Goal: Task Accomplishment & Management: Use online tool/utility

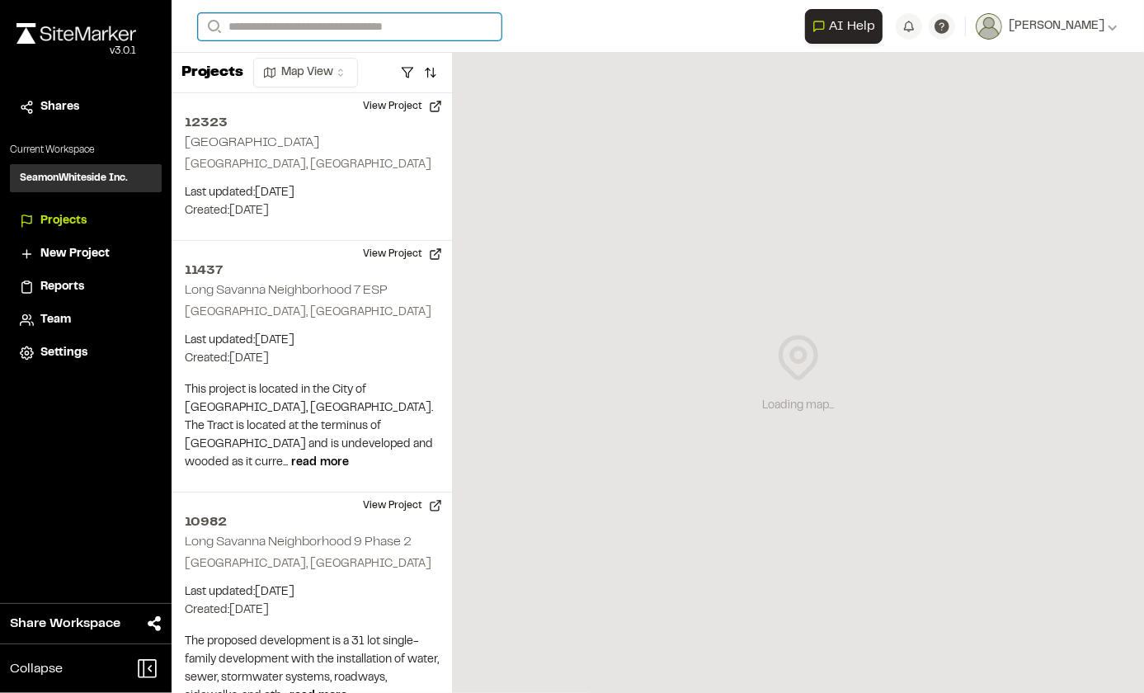
click at [342, 21] on input "Search" at bounding box center [350, 26] width 304 height 27
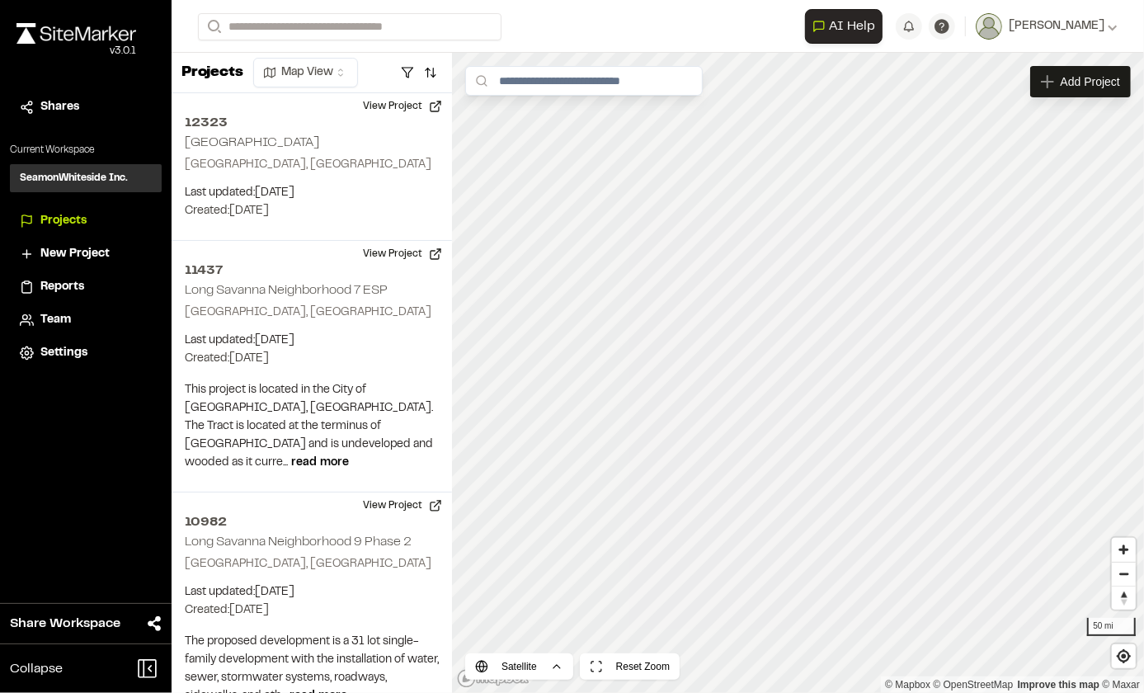
click at [285, 148] on p "12320 Conestee Nature Preserve" at bounding box center [330, 140] width 243 height 20
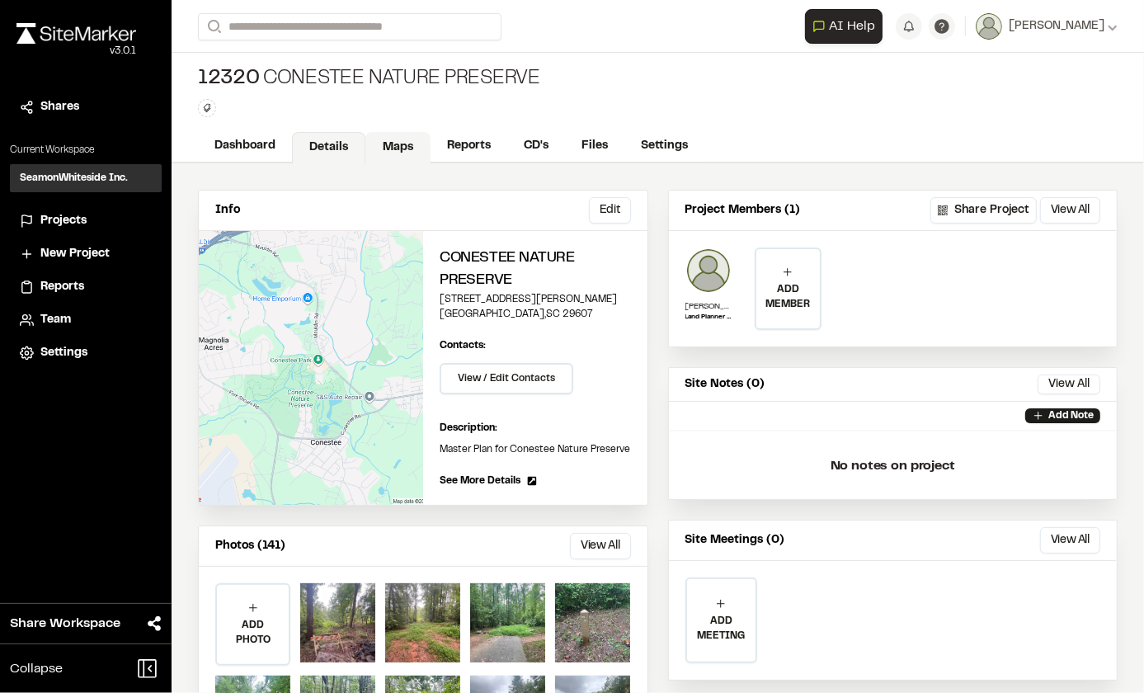
click at [402, 144] on link "Maps" at bounding box center [397, 147] width 65 height 31
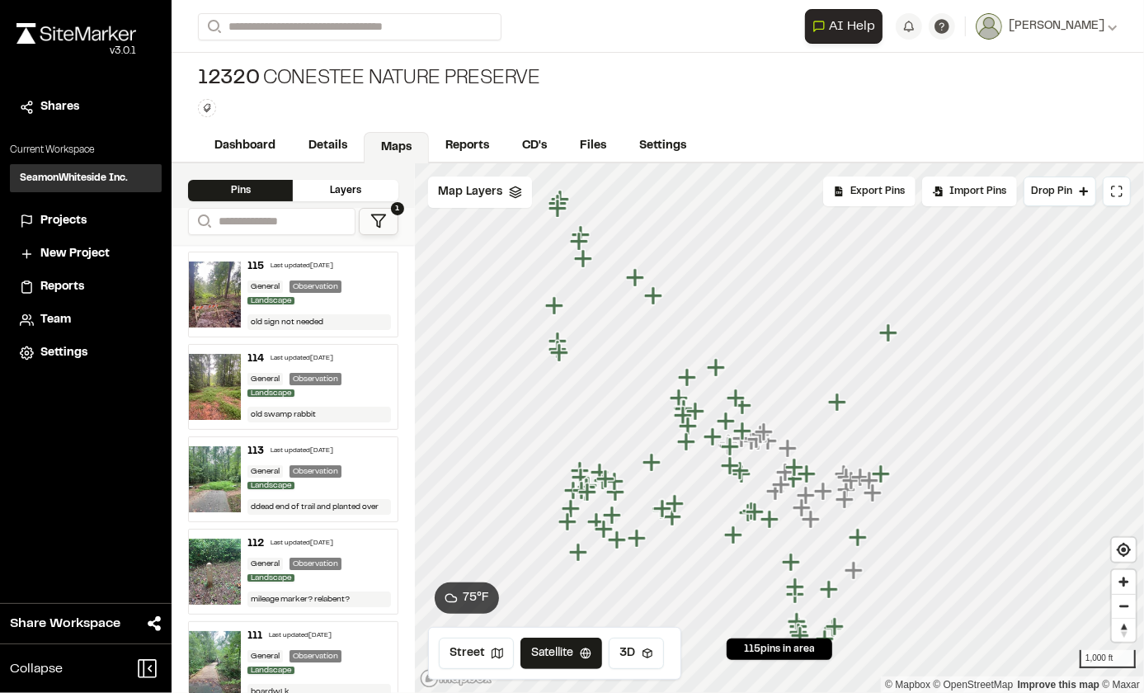
click at [380, 218] on icon at bounding box center [378, 221] width 16 height 16
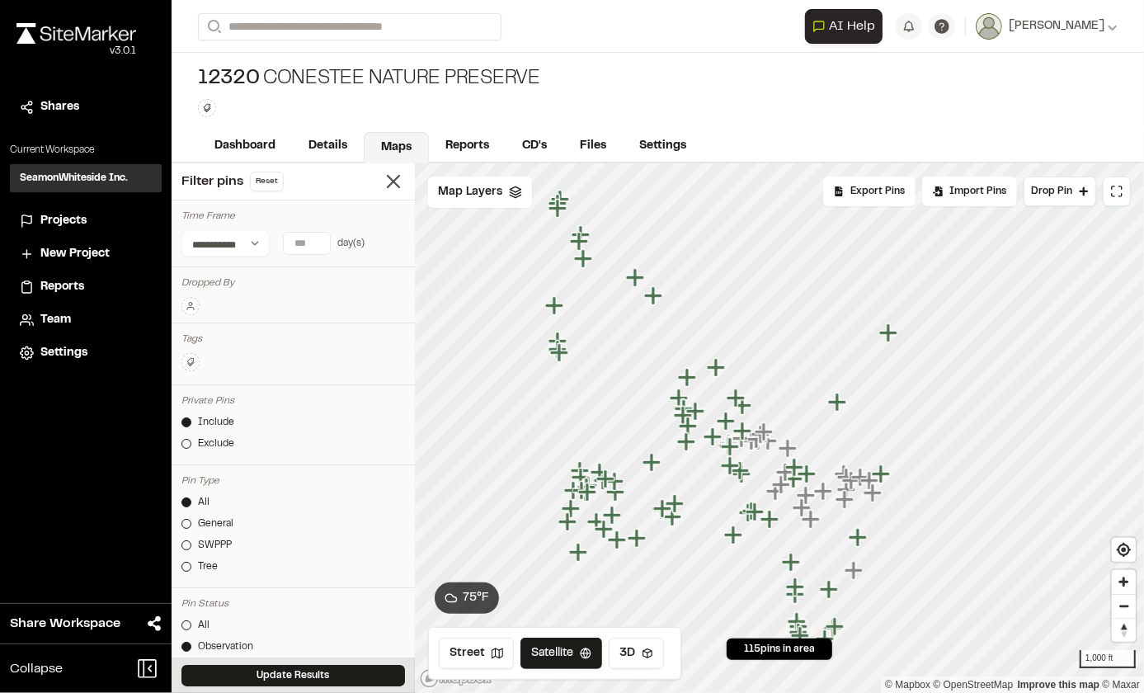
click at [318, 238] on input "*" at bounding box center [307, 243] width 46 height 21
type input "*"
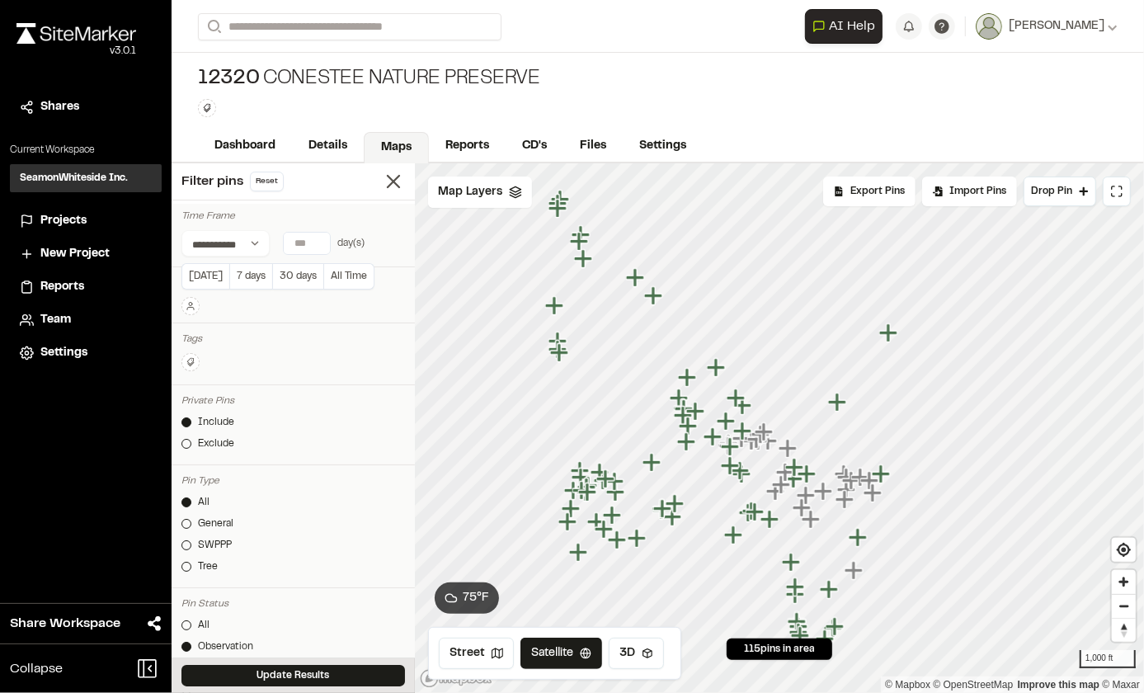
click at [318, 238] on input "*" at bounding box center [307, 243] width 46 height 21
click at [297, 672] on button "Update Results" at bounding box center [293, 675] width 224 height 21
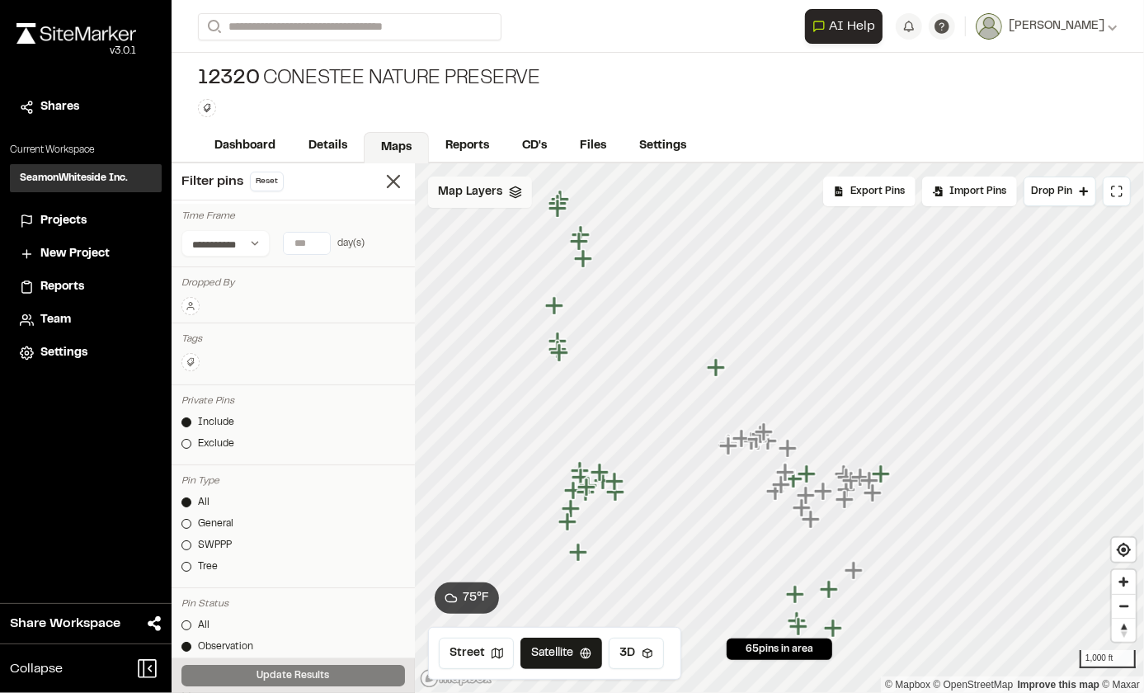
click at [502, 197] on div "Map Layers" at bounding box center [480, 192] width 104 height 31
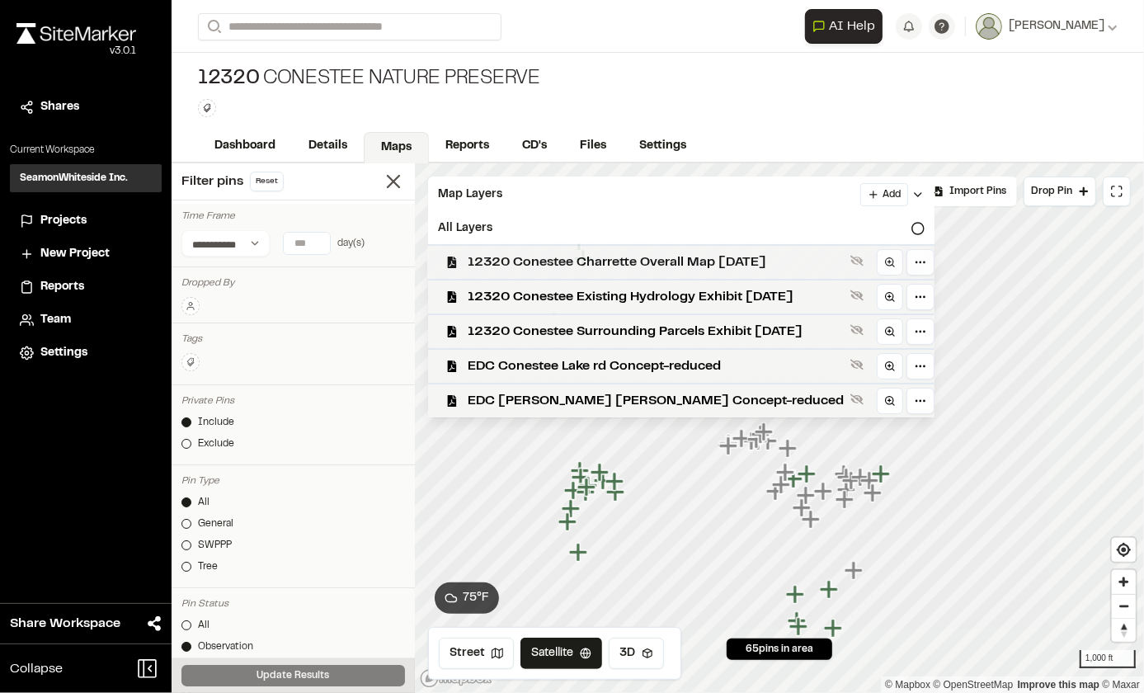
click at [704, 259] on span "12320 Conestee Charrette Overall Map [DATE]" at bounding box center [656, 262] width 376 height 20
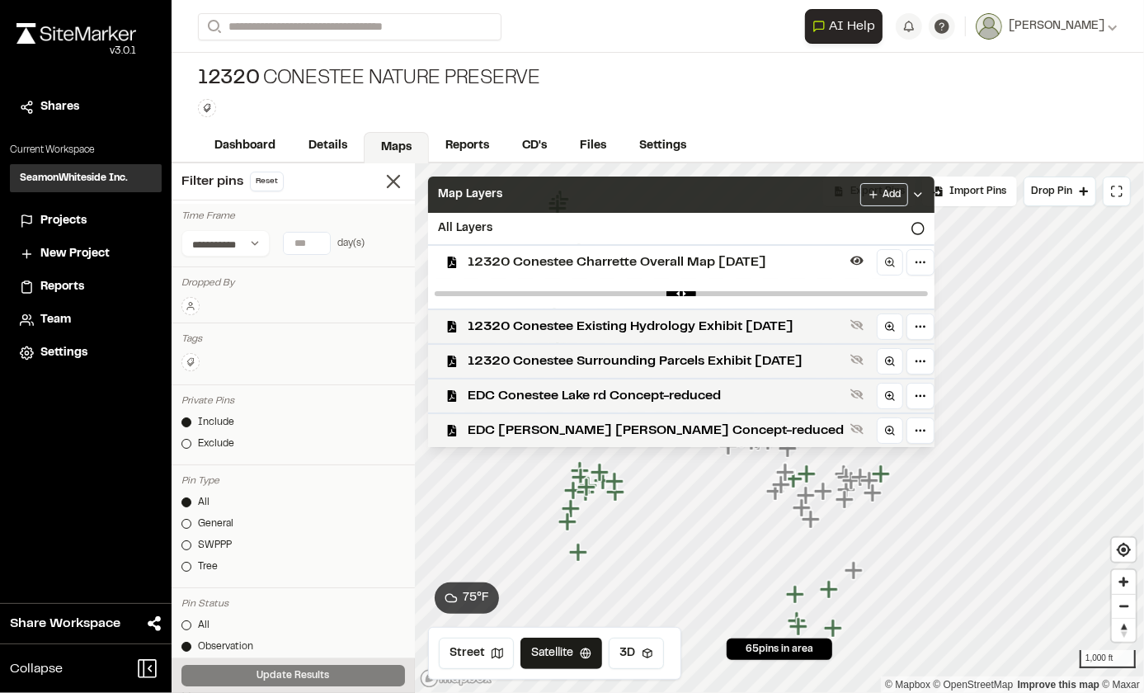
click at [778, 186] on div "Map Layers Add" at bounding box center [681, 195] width 507 height 36
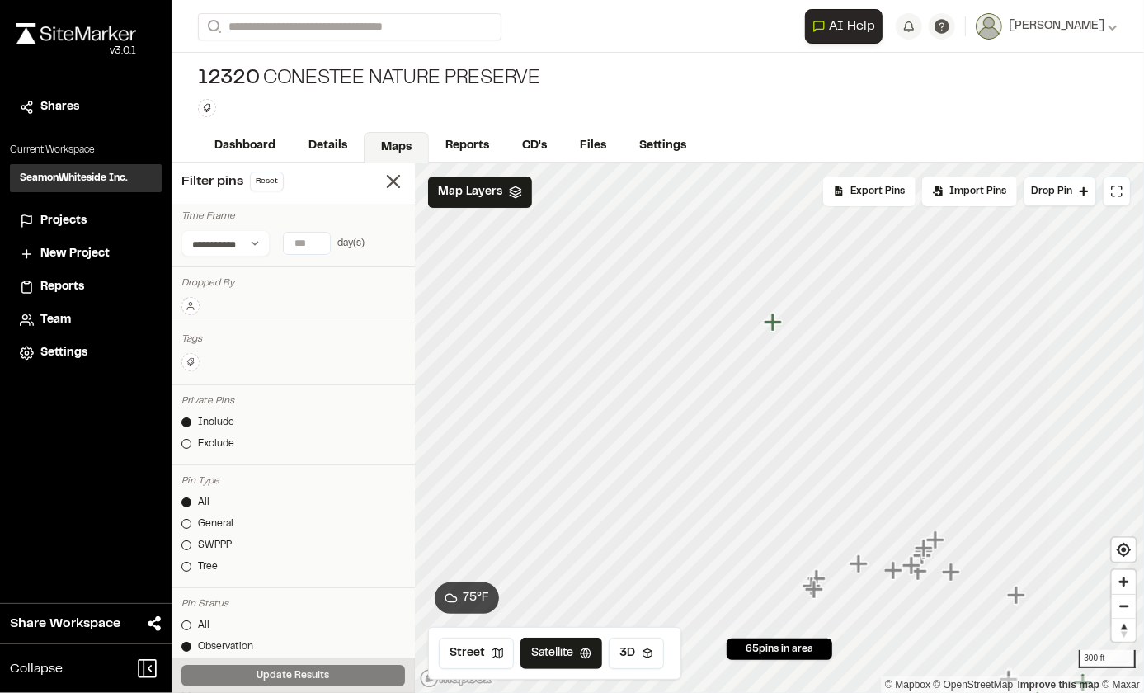
click at [774, 323] on icon "Map marker" at bounding box center [773, 322] width 18 height 18
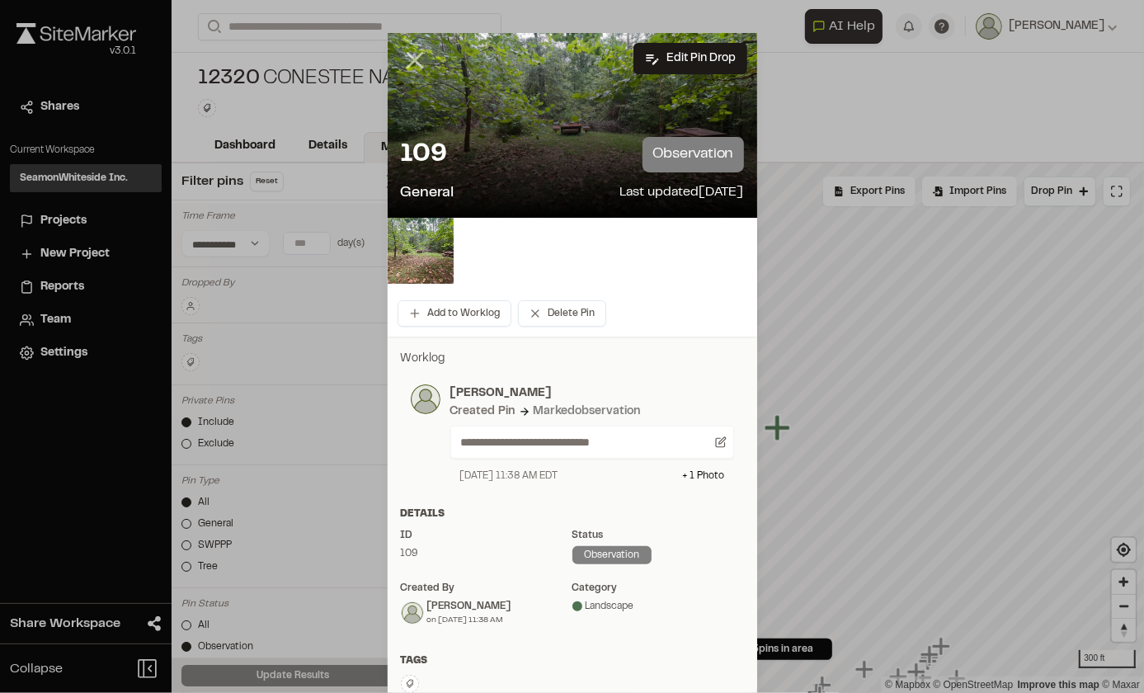
click at [408, 56] on icon at bounding box center [415, 60] width 28 height 28
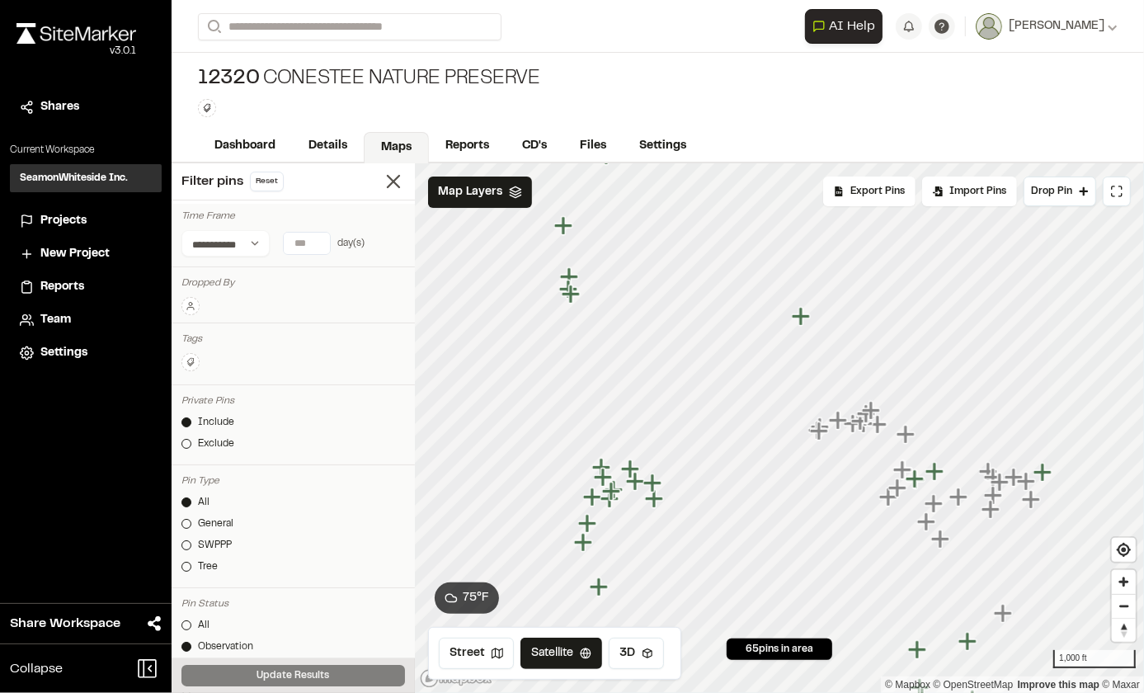
click at [599, 589] on icon "Map marker" at bounding box center [599, 586] width 18 height 18
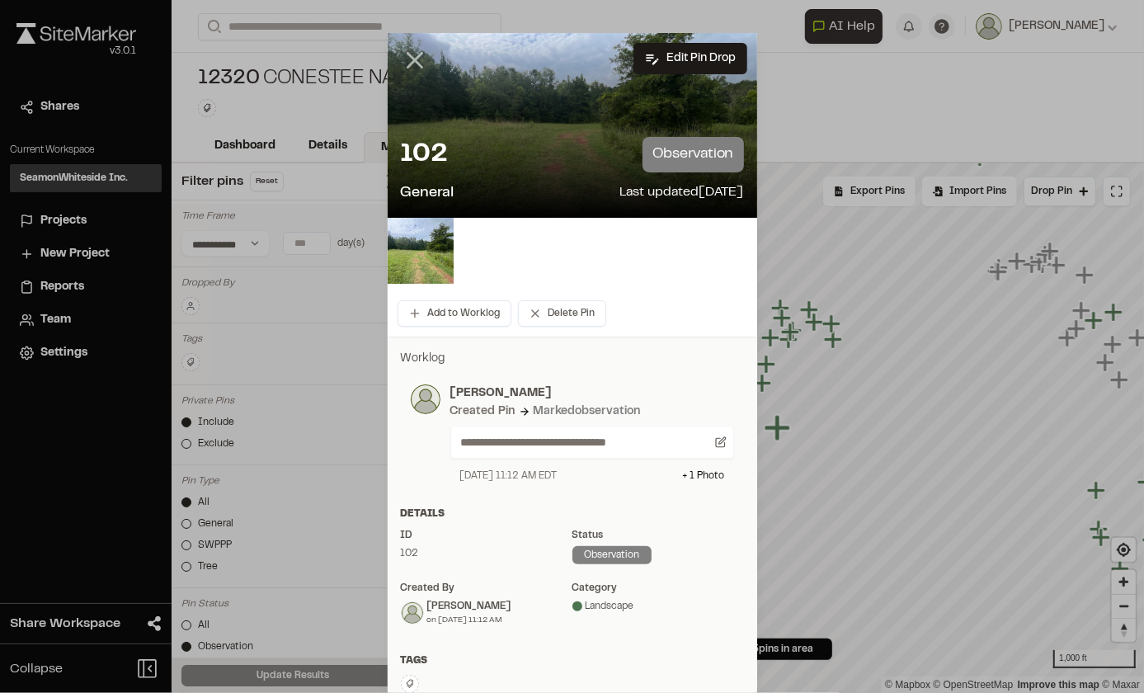
click at [408, 63] on line at bounding box center [415, 61] width 14 height 14
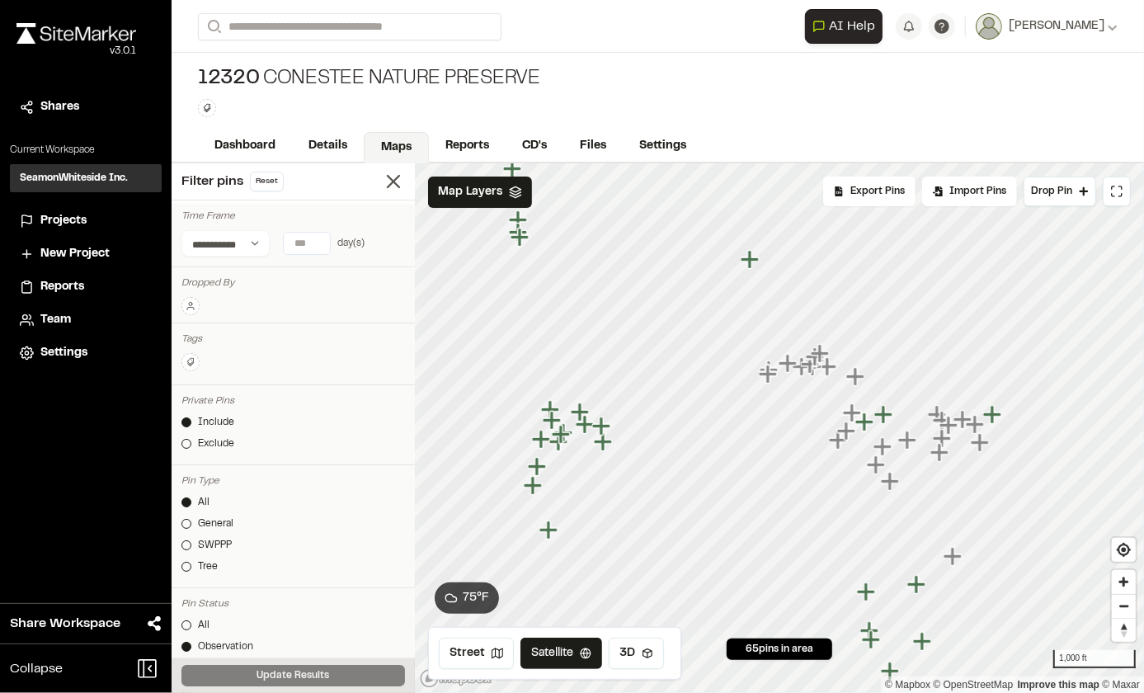
click at [752, 256] on icon "Map marker" at bounding box center [750, 259] width 18 height 18
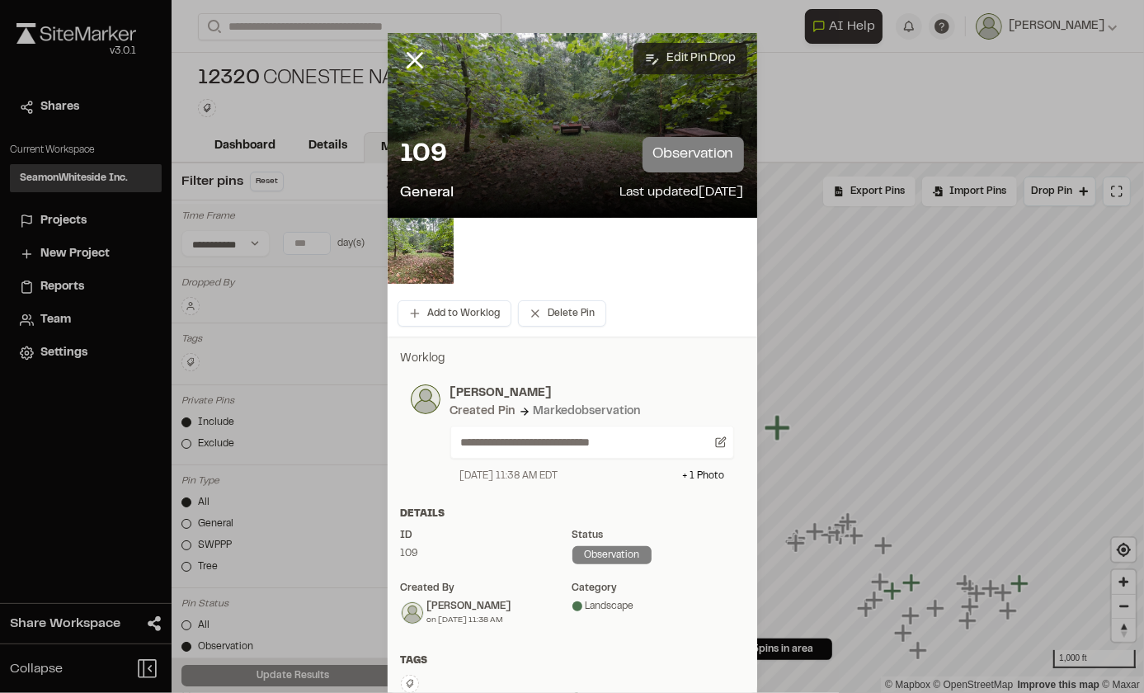
click at [711, 54] on button "Edit Pin Drop" at bounding box center [691, 58] width 114 height 31
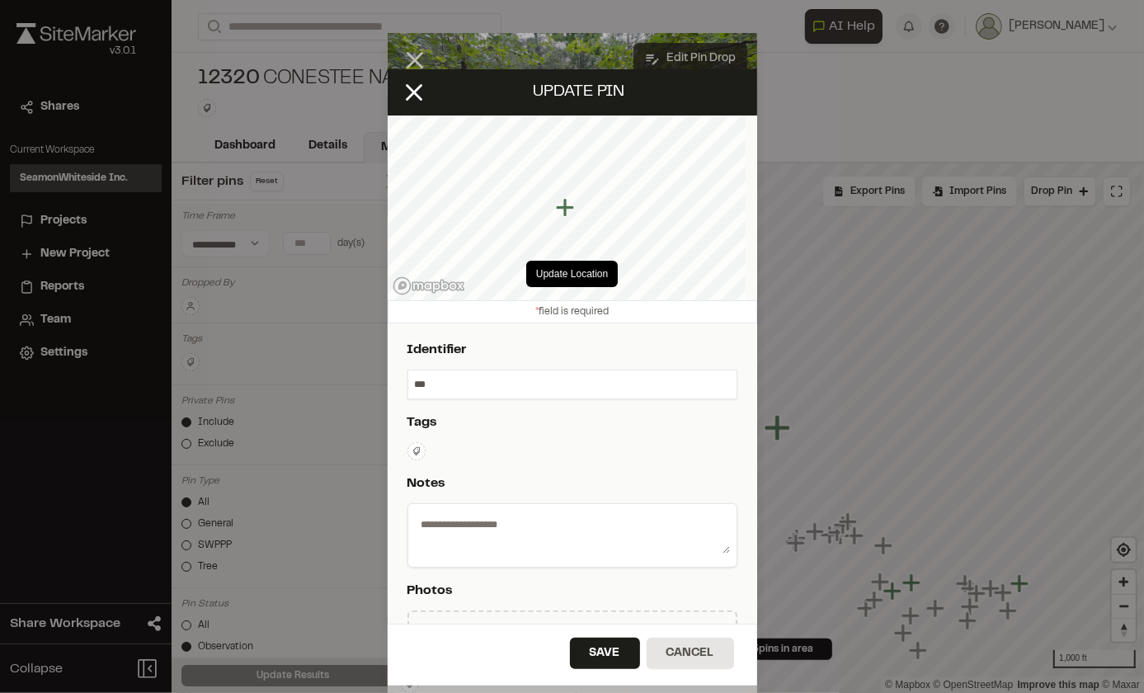
type textarea "**********"
select select "*"
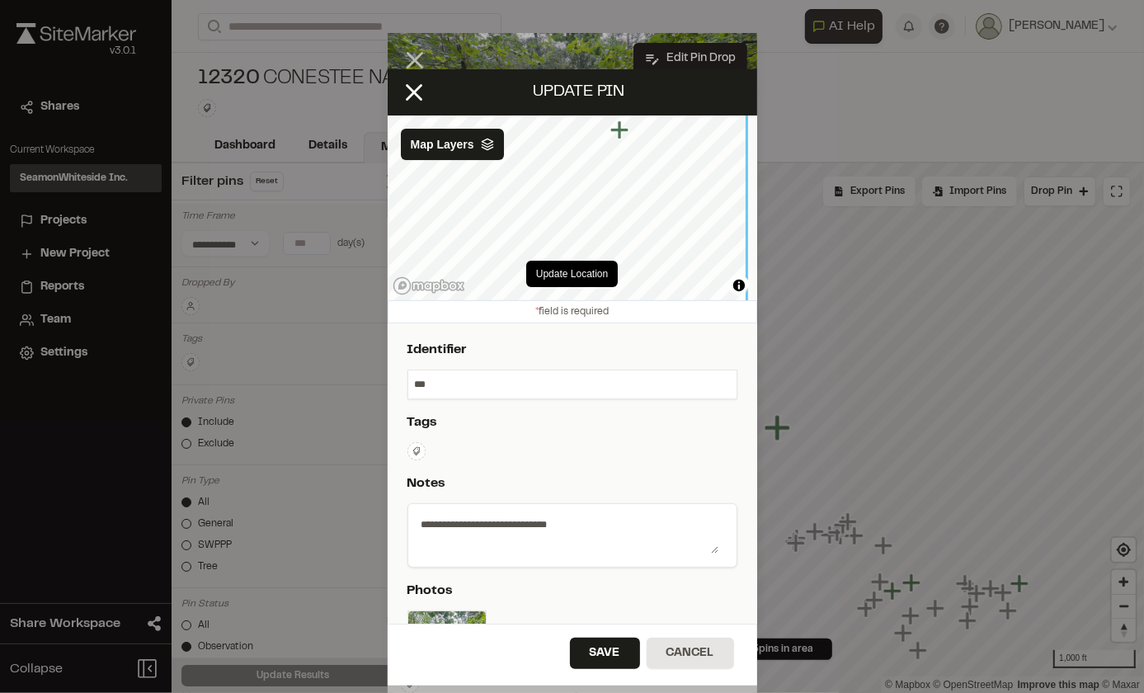
click at [618, 132] on icon "Map marker" at bounding box center [619, 129] width 18 height 18
click at [502, 253] on div "Update Location" at bounding box center [573, 273] width 370 height 53
click at [616, 132] on icon "Map marker" at bounding box center [613, 134] width 18 height 18
click at [559, 272] on button "Update Location" at bounding box center [572, 274] width 92 height 26
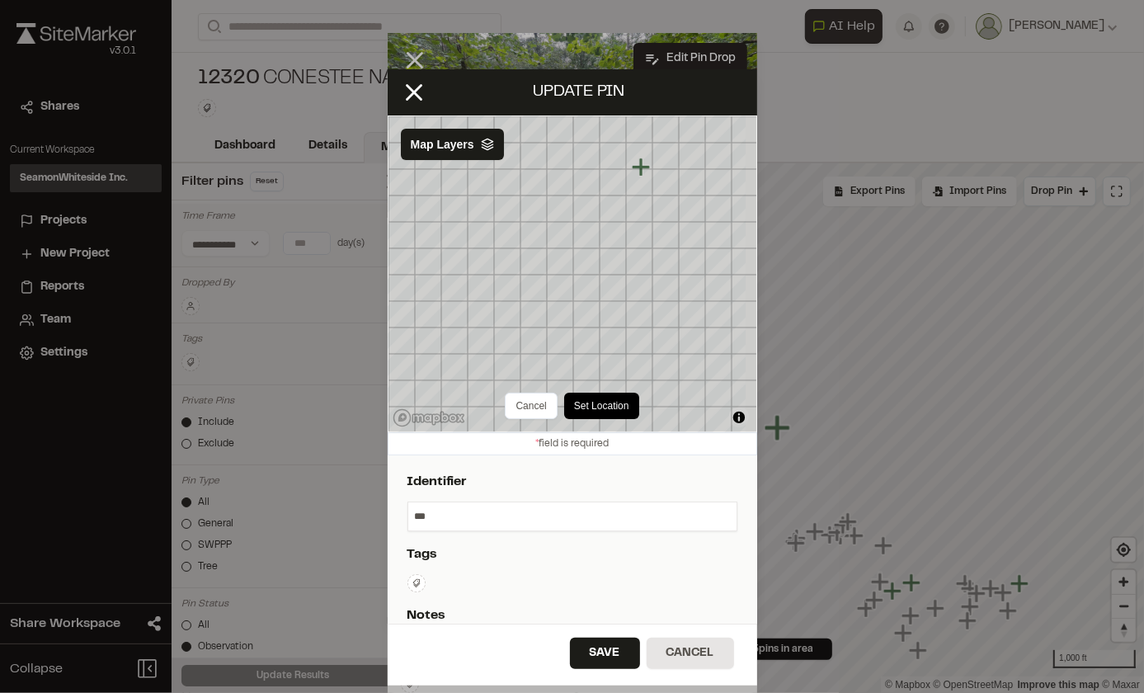
drag, startPoint x: 616, startPoint y: 201, endPoint x: 640, endPoint y: 172, distance: 38.1
click at [640, 172] on icon "Map marker" at bounding box center [640, 167] width 18 height 18
click at [578, 400] on button "Set Location" at bounding box center [580, 406] width 75 height 26
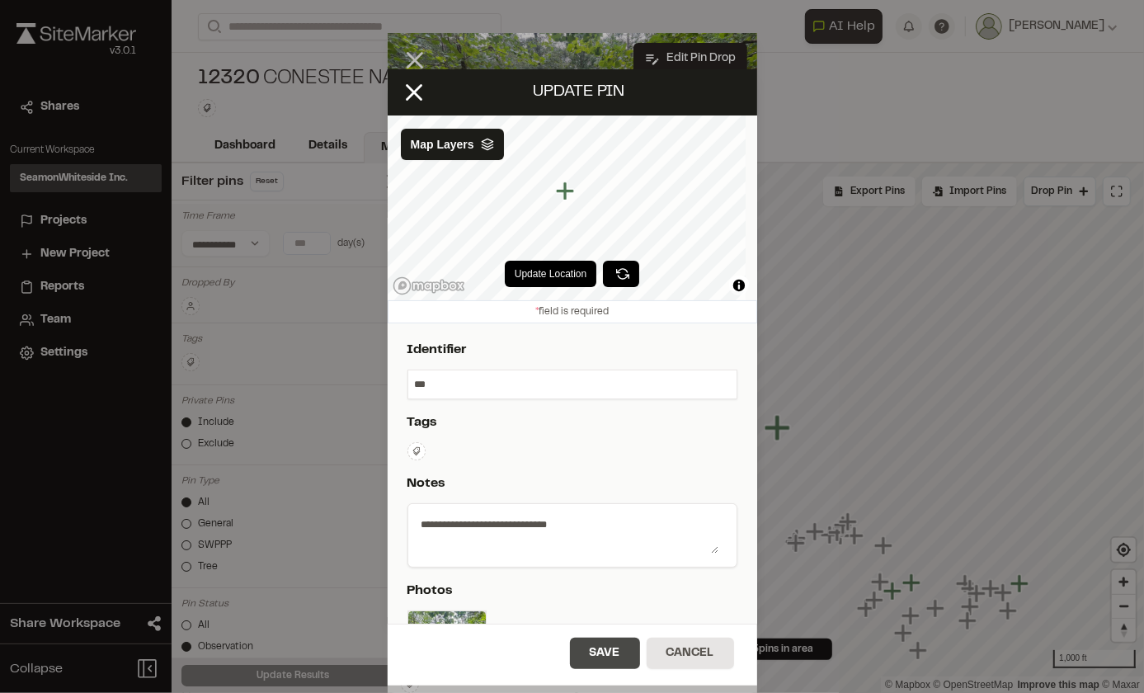
click at [601, 656] on button "Save" at bounding box center [605, 653] width 70 height 31
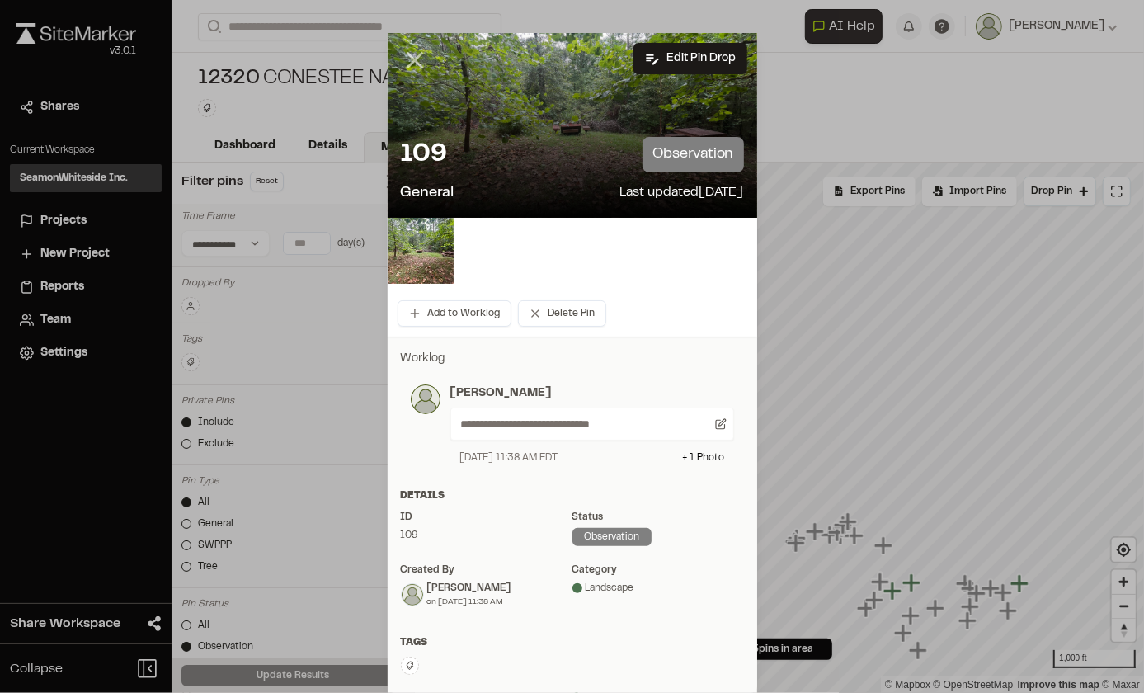
click at [411, 54] on icon at bounding box center [415, 60] width 28 height 28
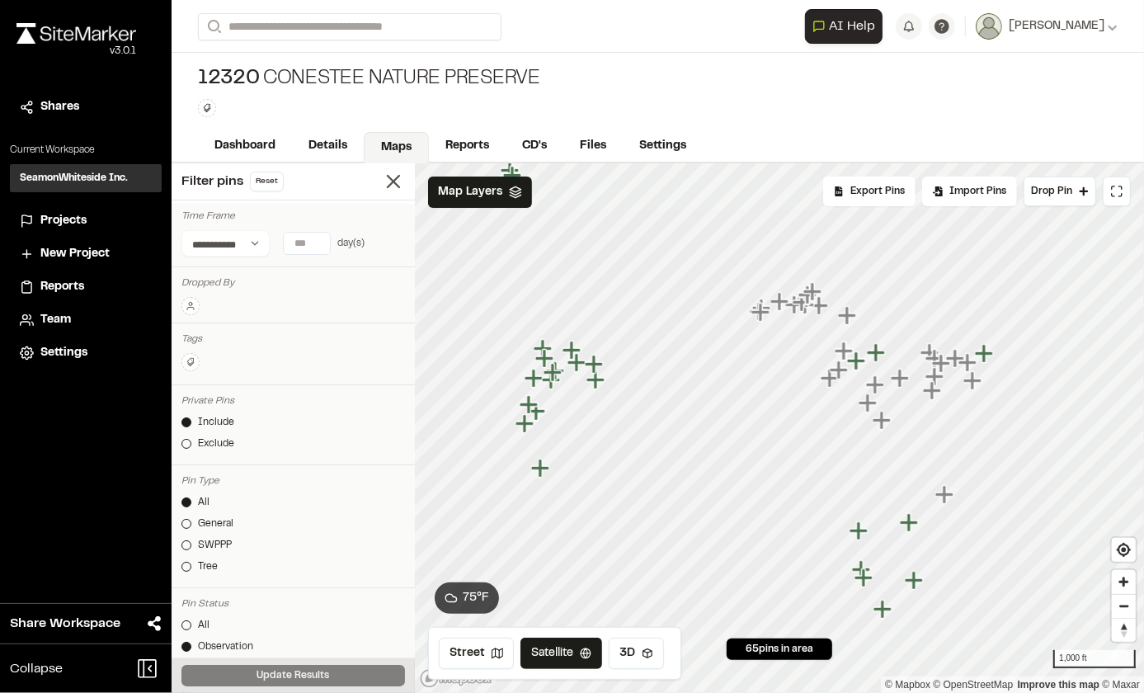
click at [540, 470] on icon "Map marker" at bounding box center [540, 468] width 18 height 18
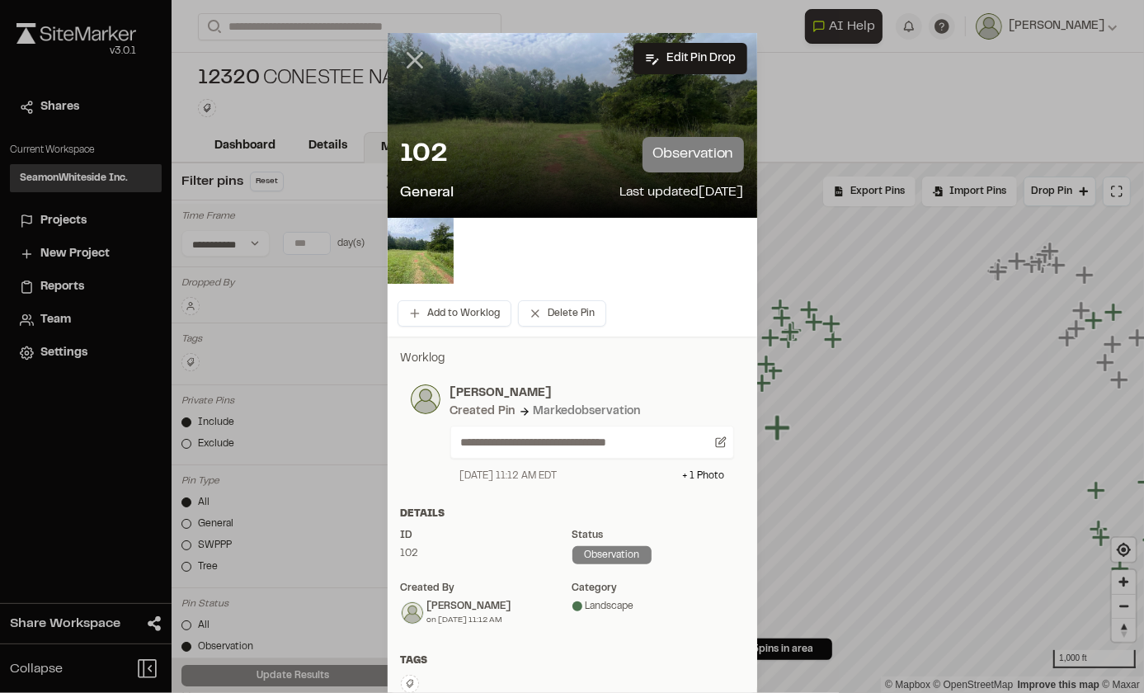
click at [412, 59] on icon at bounding box center [415, 60] width 28 height 28
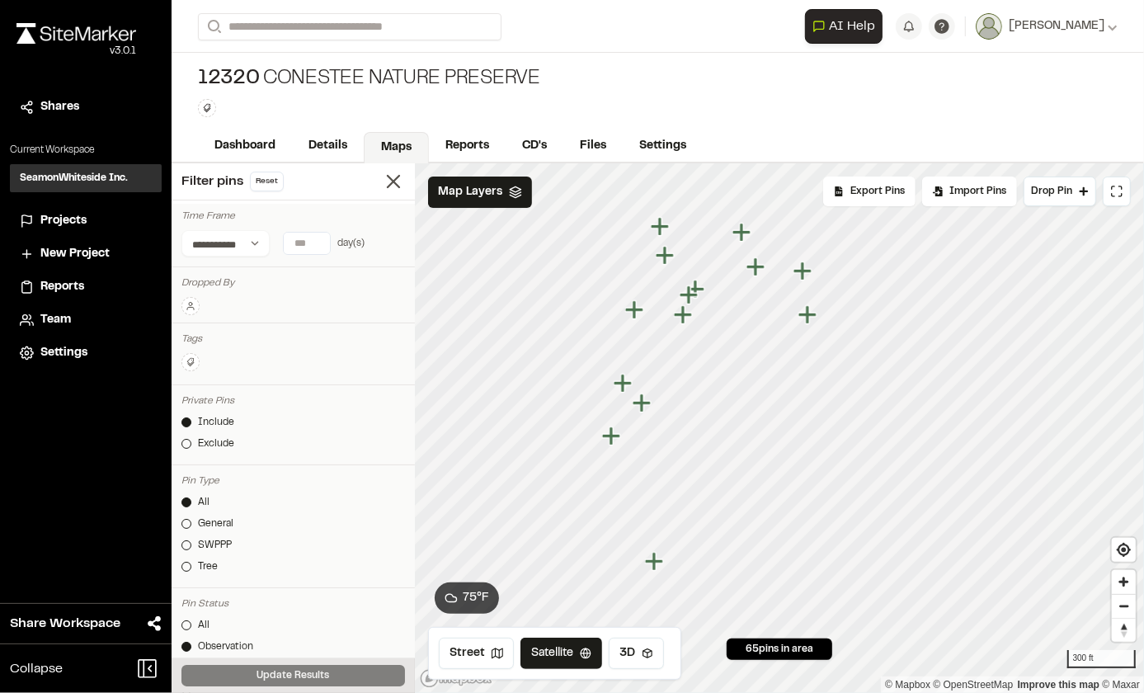
click at [653, 563] on icon "Map marker" at bounding box center [654, 561] width 18 height 18
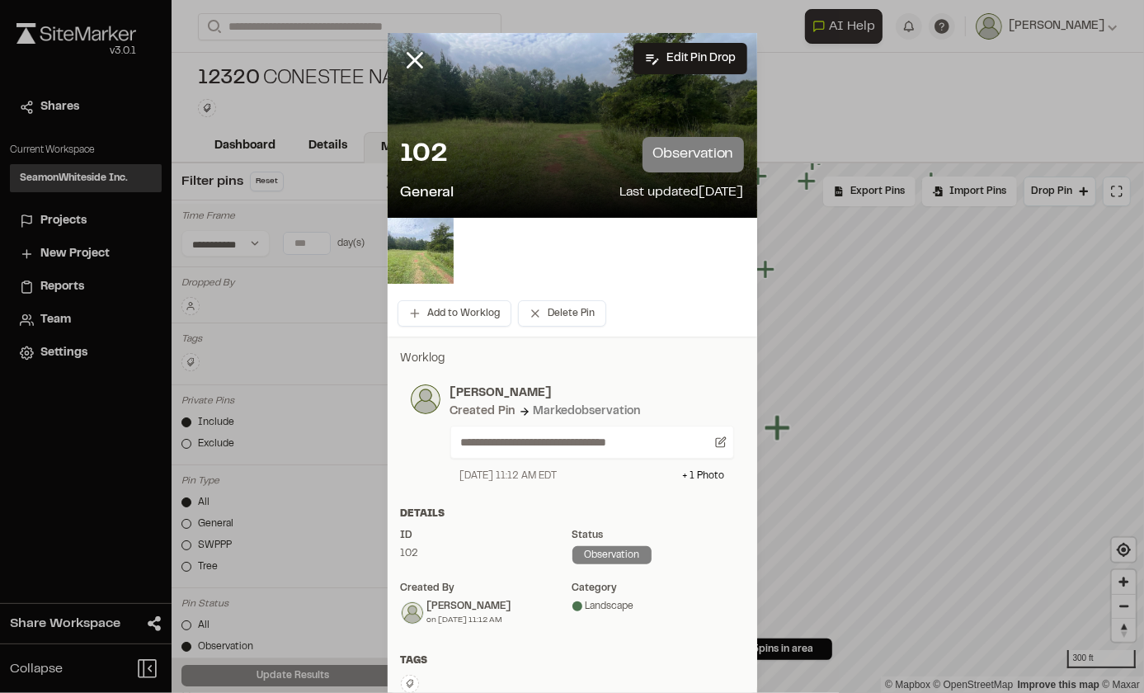
click at [423, 248] on img at bounding box center [421, 251] width 66 height 66
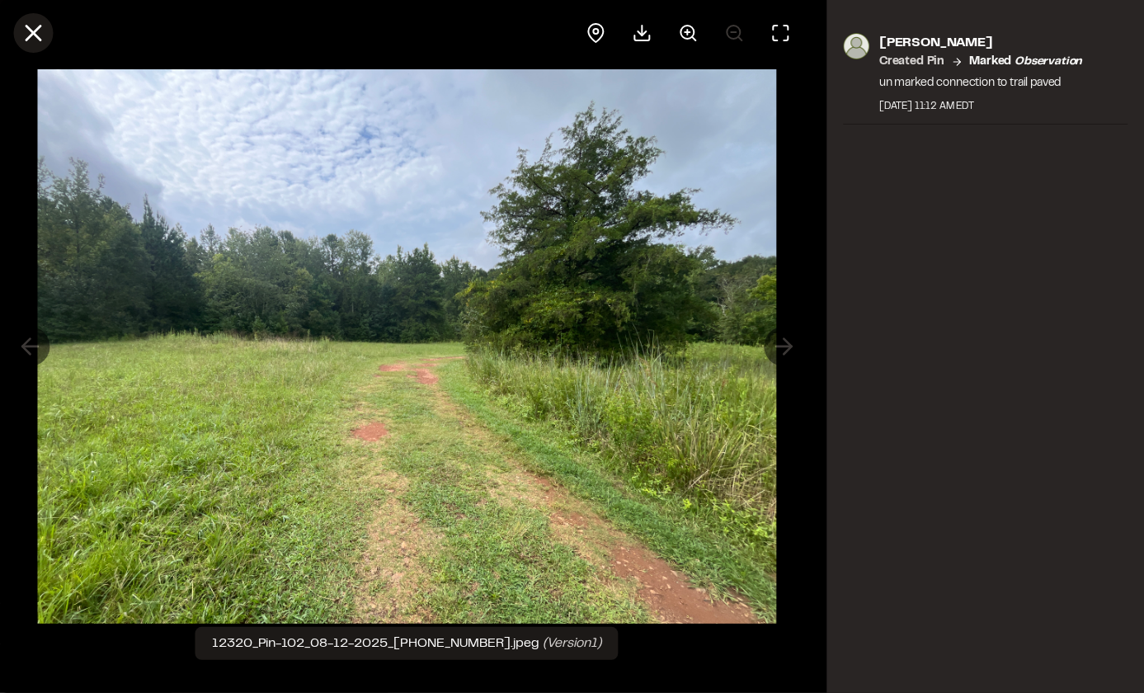
click at [26, 26] on line at bounding box center [33, 33] width 14 height 14
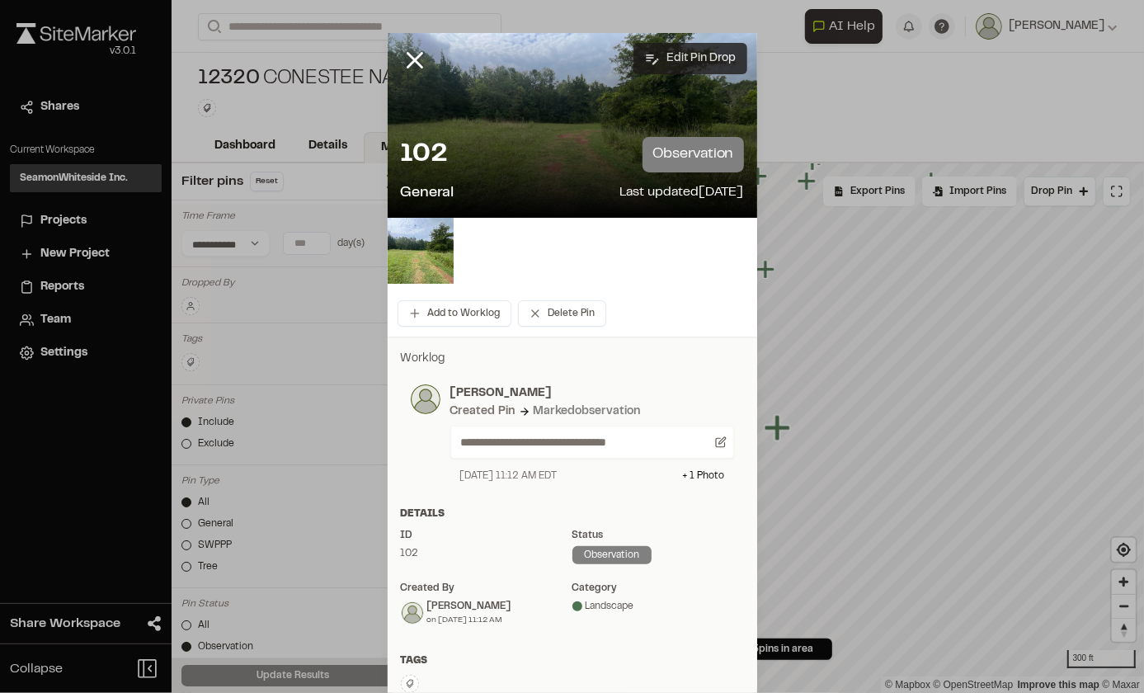
click at [676, 56] on button "Edit Pin Drop" at bounding box center [691, 58] width 114 height 31
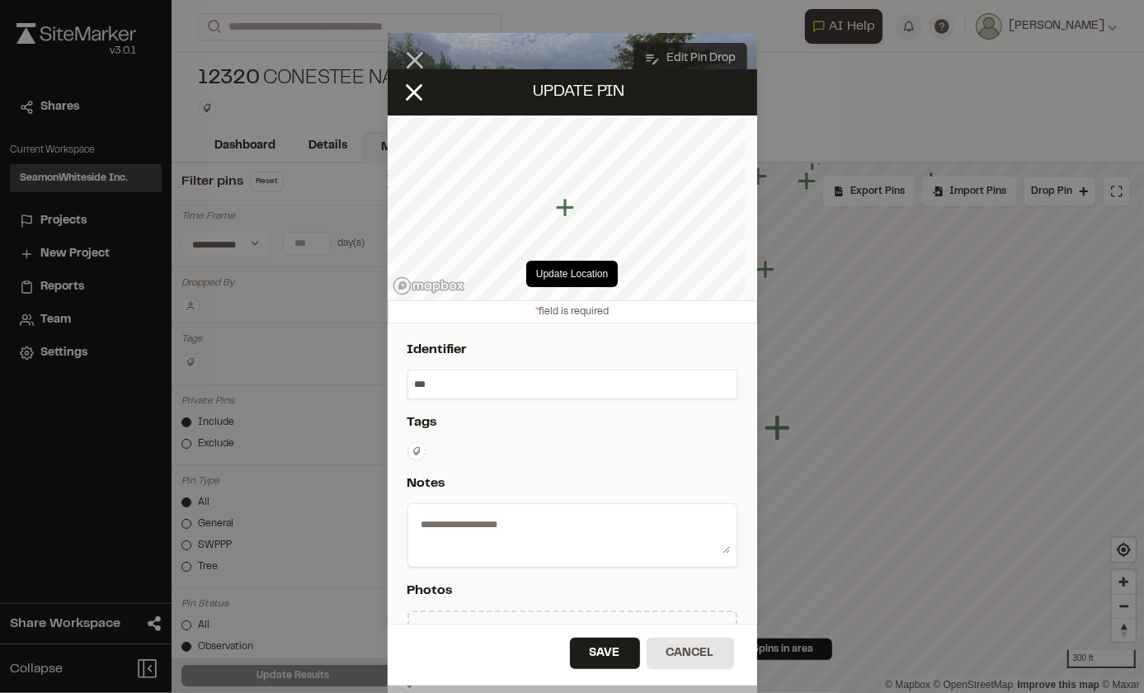
type textarea "**********"
select select "*"
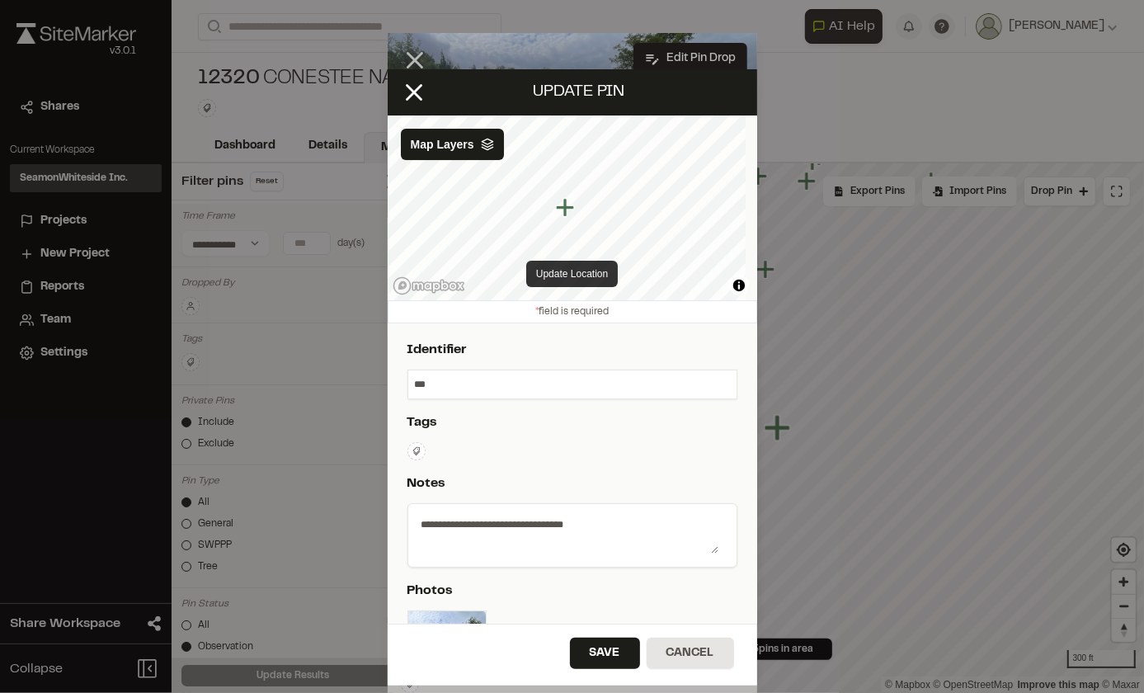
click at [577, 270] on button "Update Location" at bounding box center [572, 274] width 92 height 26
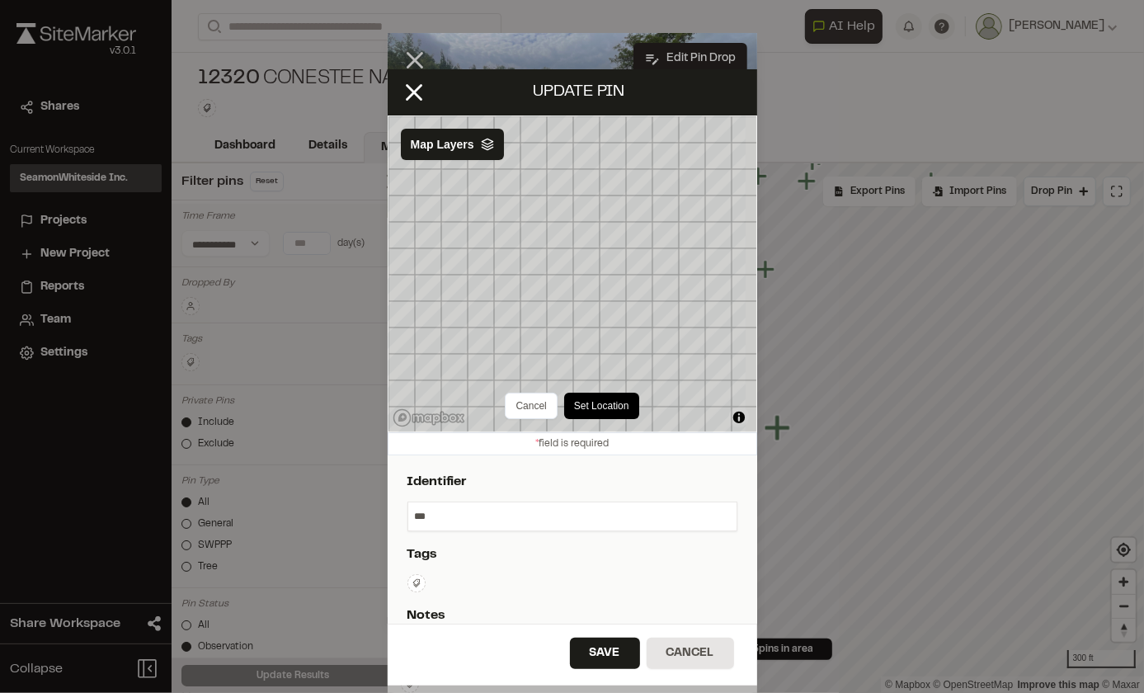
drag, startPoint x: 563, startPoint y: 289, endPoint x: 533, endPoint y: 444, distance: 157.9
click at [531, 463] on div "**********" at bounding box center [573, 346] width 370 height 554
click at [577, 404] on button "Set Location" at bounding box center [580, 406] width 75 height 26
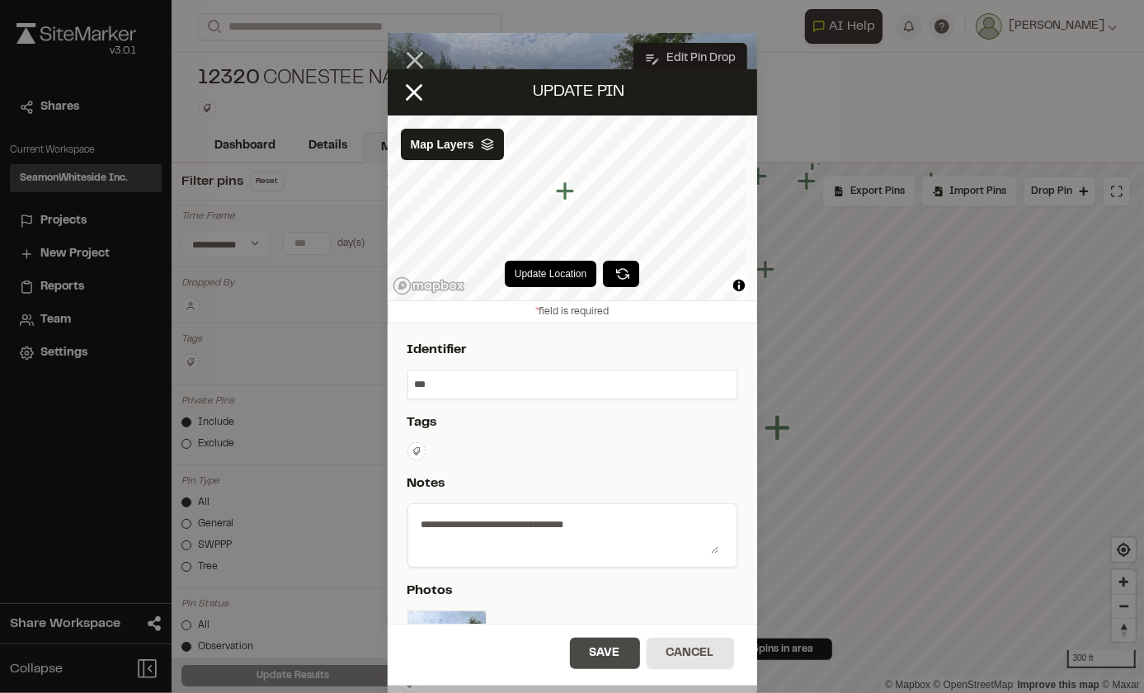
click at [591, 654] on button "Save" at bounding box center [605, 653] width 70 height 31
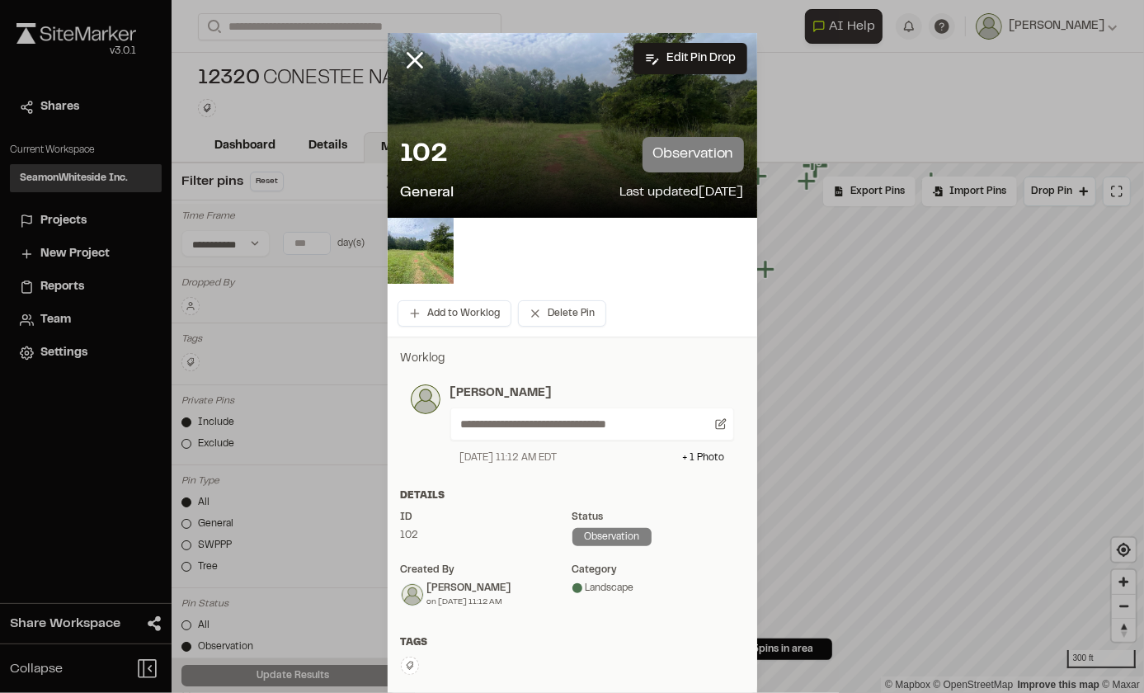
drag, startPoint x: 398, startPoint y: 56, endPoint x: 424, endPoint y: 66, distance: 27.4
click at [401, 56] on icon at bounding box center [415, 60] width 28 height 28
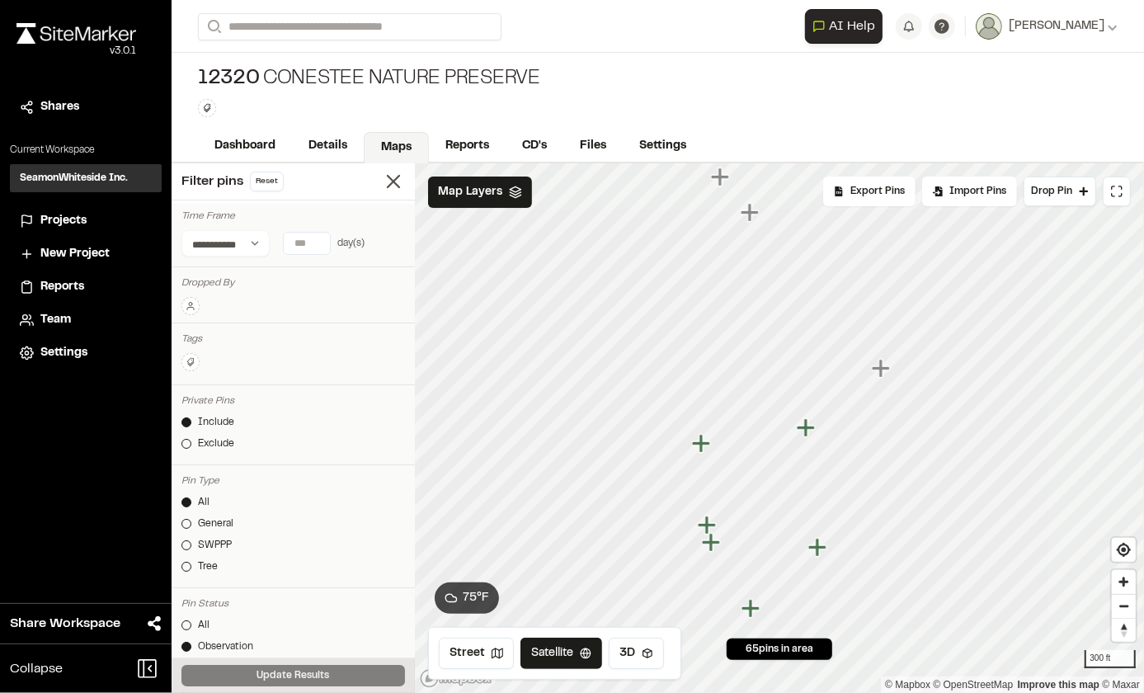
click at [806, 428] on icon "Map marker" at bounding box center [806, 427] width 18 height 18
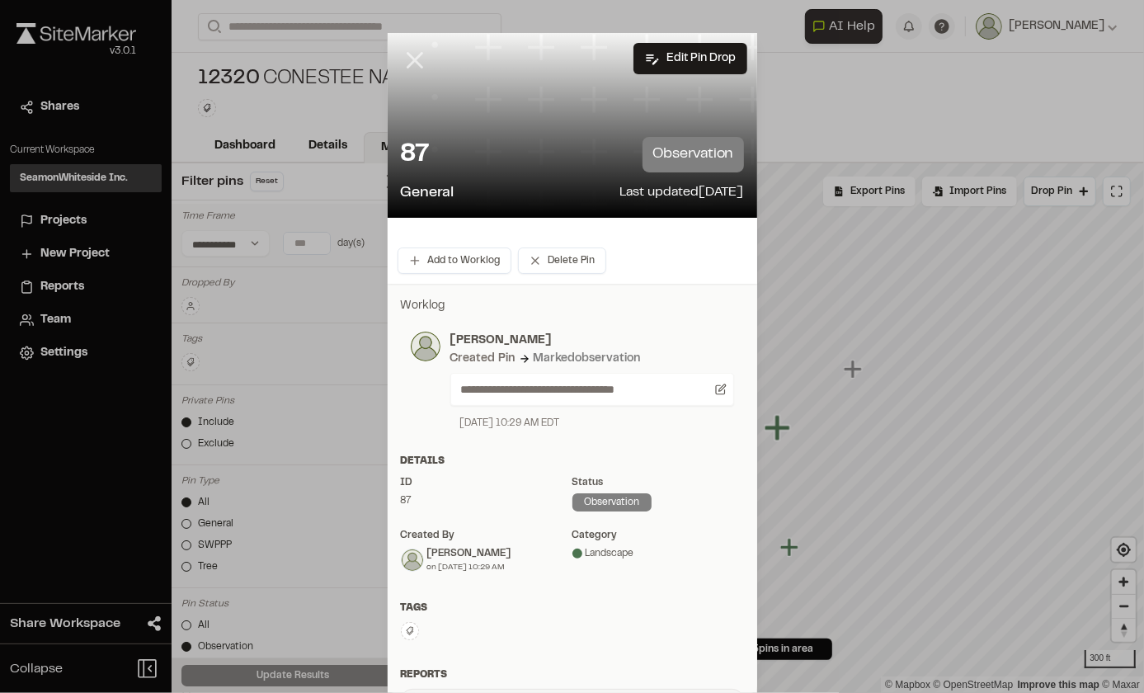
click at [401, 55] on icon at bounding box center [415, 60] width 28 height 28
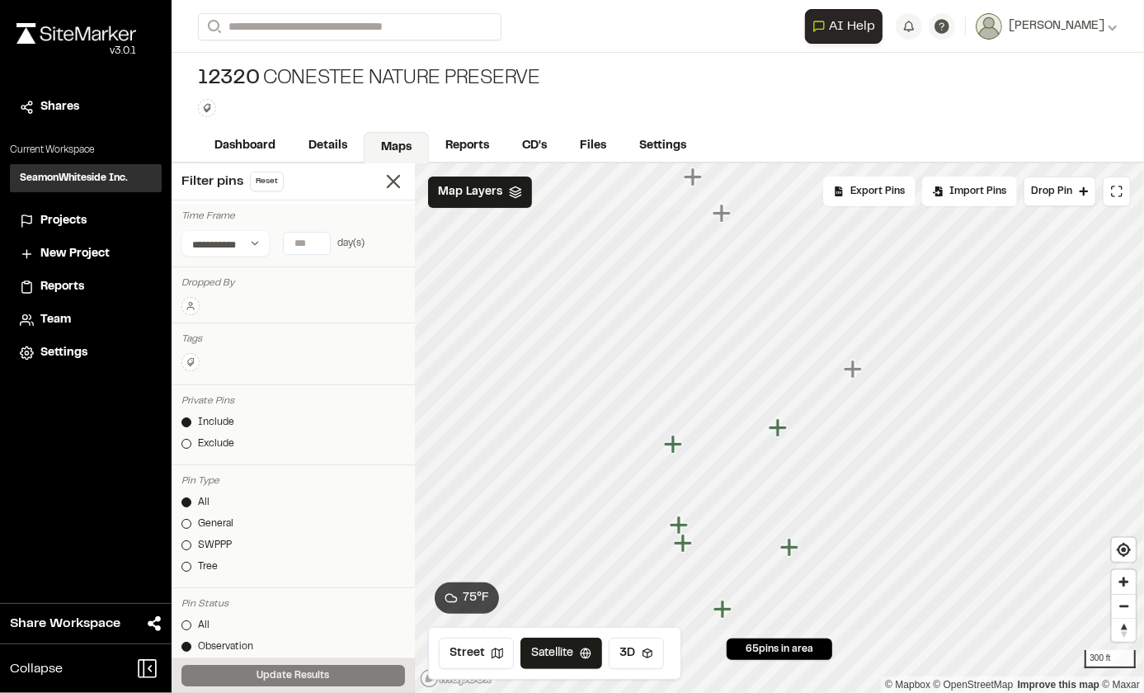
click at [399, 139] on link "Maps" at bounding box center [396, 147] width 65 height 31
click at [460, 145] on link "Reports" at bounding box center [468, 147] width 78 height 31
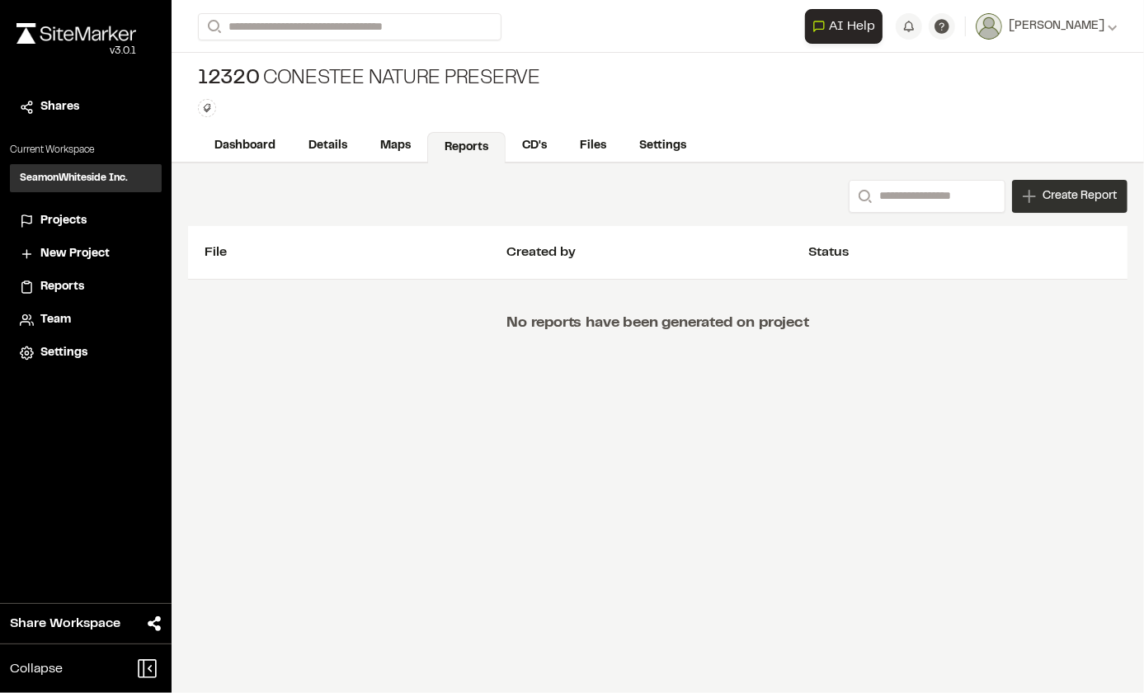
click at [1047, 199] on span "Create Report" at bounding box center [1080, 196] width 74 height 18
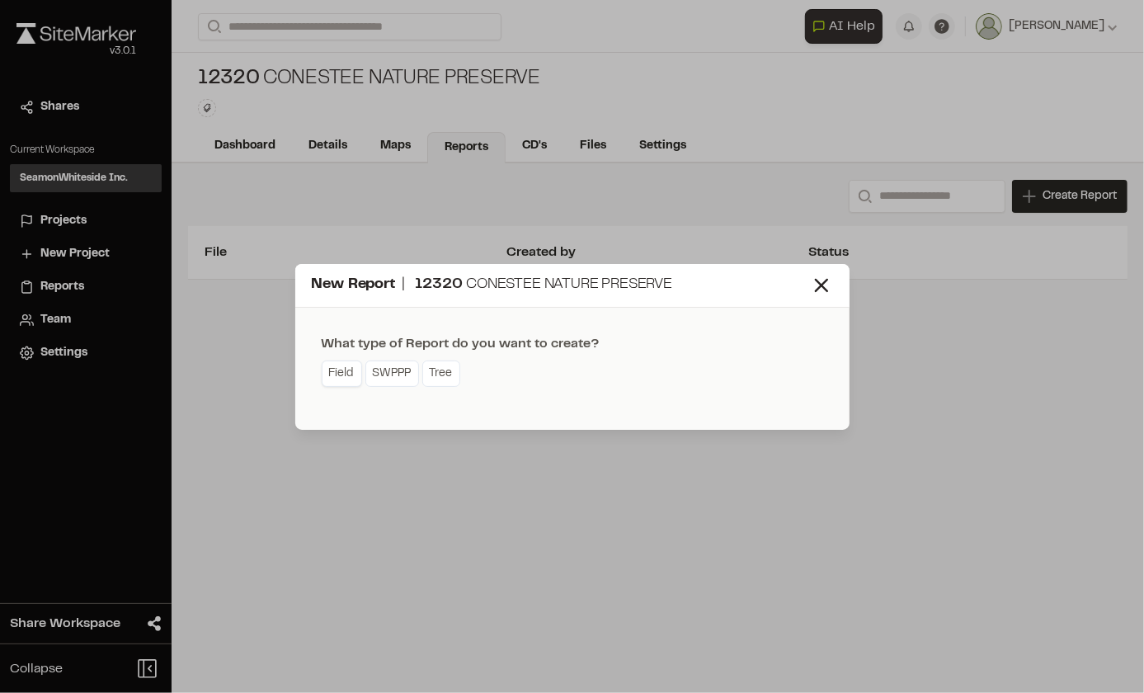
click at [332, 368] on link "Field" at bounding box center [342, 374] width 40 height 26
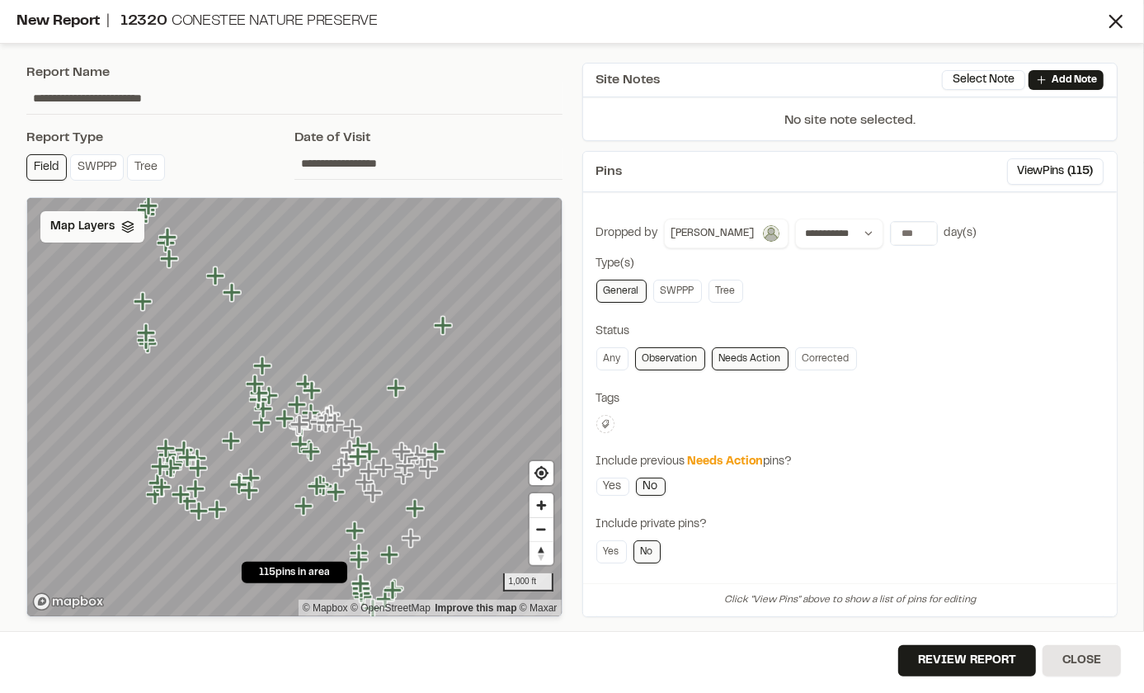
click at [122, 233] on div "Map Layers" at bounding box center [92, 226] width 104 height 31
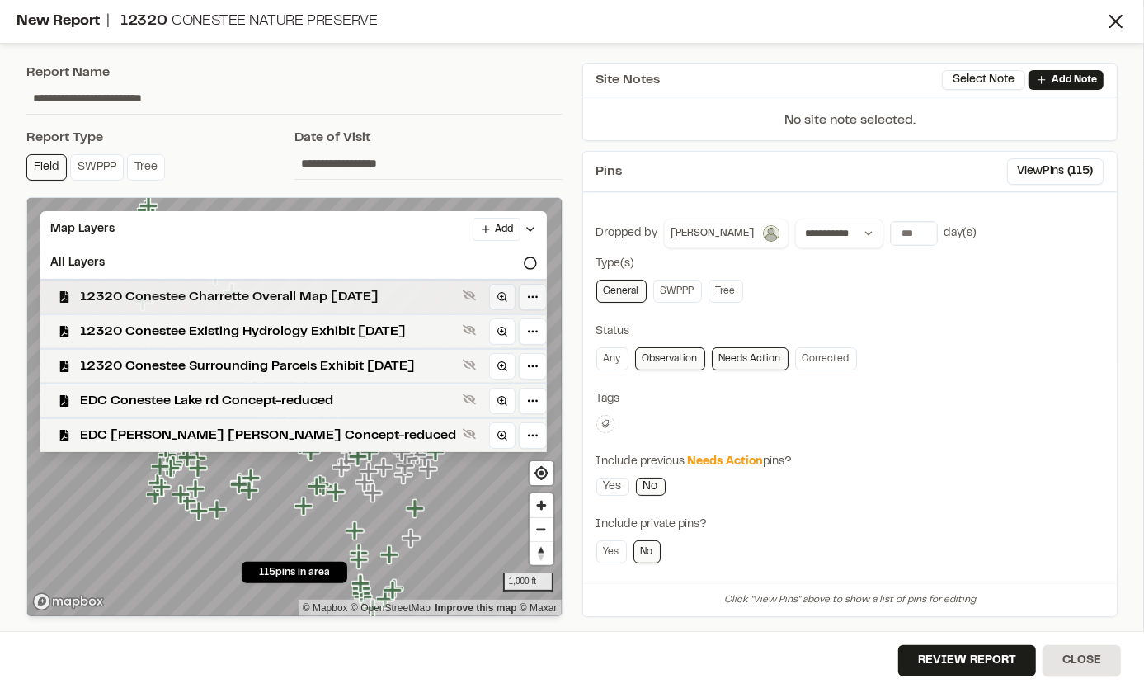
click at [296, 289] on span "12320 Conestee Charrette Overall Map [DATE]" at bounding box center [268, 297] width 376 height 20
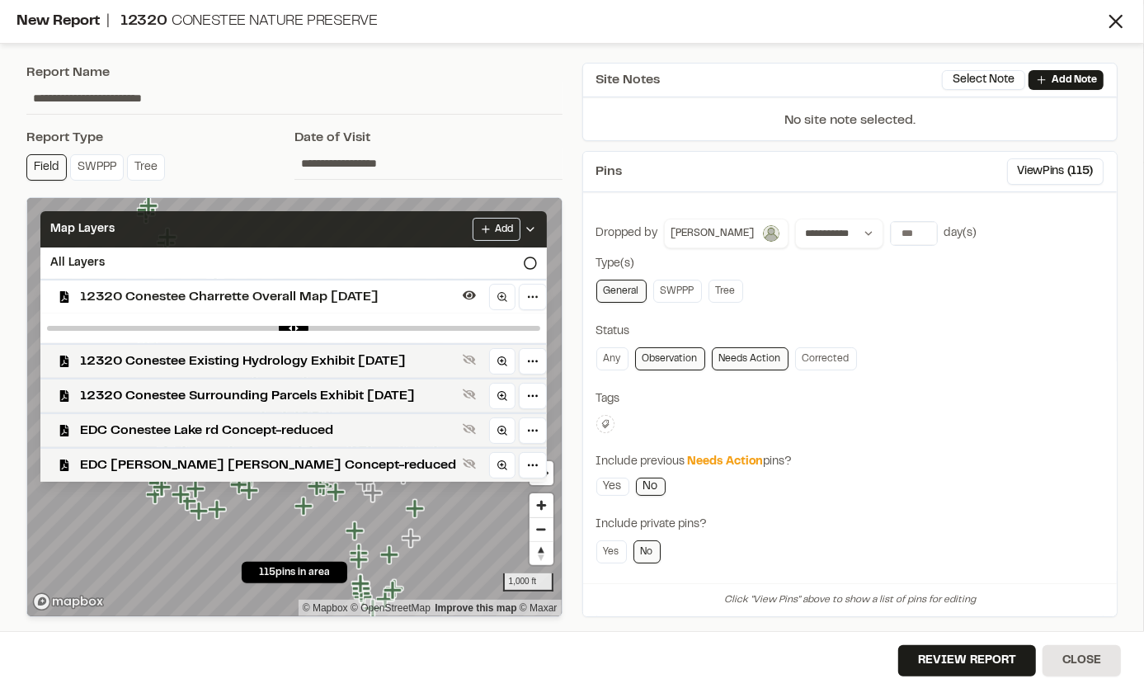
click at [289, 226] on div "Map Layers Add" at bounding box center [293, 229] width 507 height 36
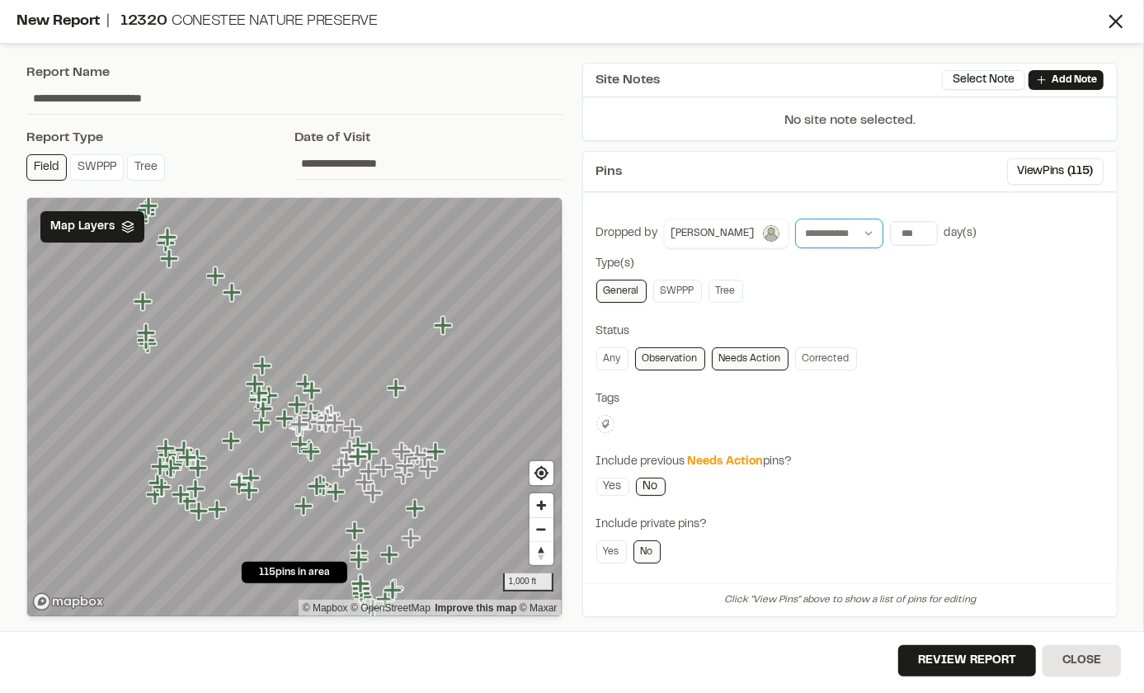
click at [813, 233] on select "**********" at bounding box center [839, 234] width 88 height 30
click at [891, 225] on input "***" at bounding box center [914, 233] width 46 height 23
click at [891, 237] on input "***" at bounding box center [914, 233] width 46 height 23
drag, startPoint x: 808, startPoint y: 216, endPoint x: 780, endPoint y: 212, distance: 28.4
click at [780, 212] on div "**********" at bounding box center [850, 462] width 535 height 515
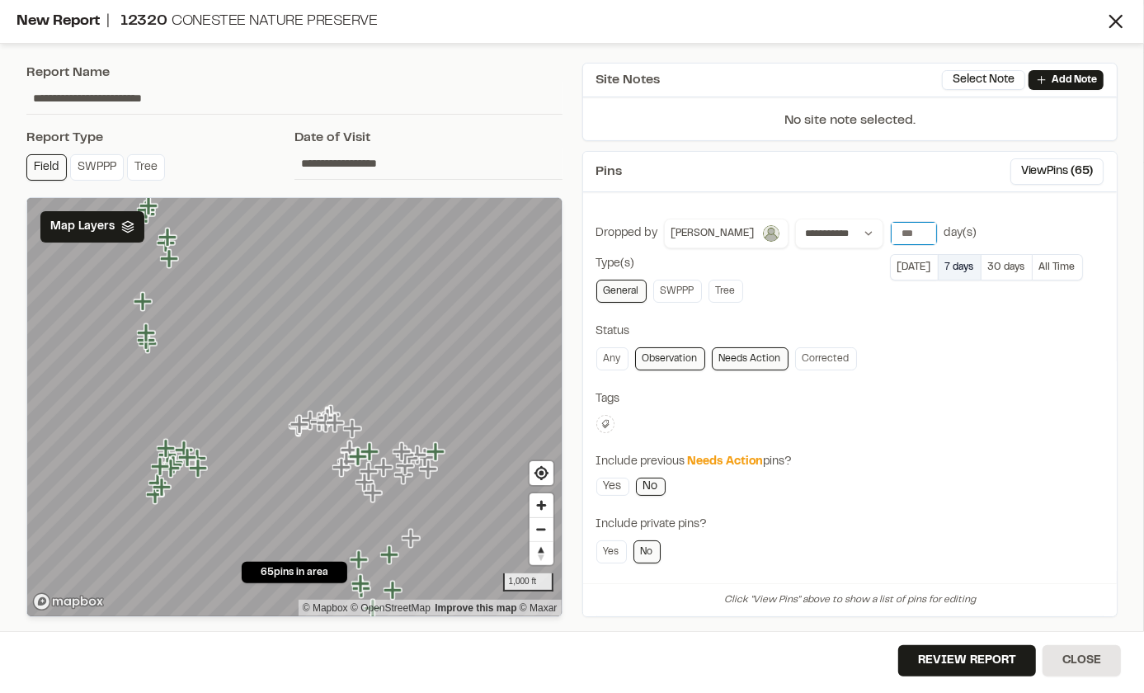
type input "*"
click at [938, 268] on button "7 days" at bounding box center [959, 267] width 43 height 26
click at [992, 659] on button "Review Report" at bounding box center [967, 660] width 138 height 31
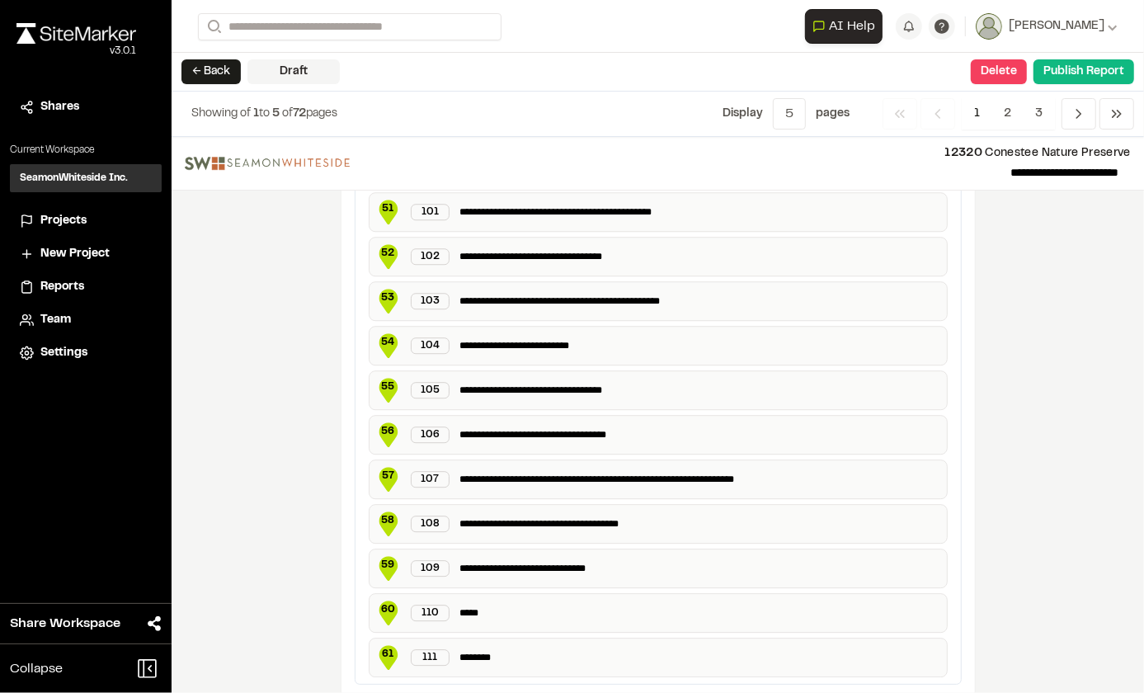
scroll to position [3063, 0]
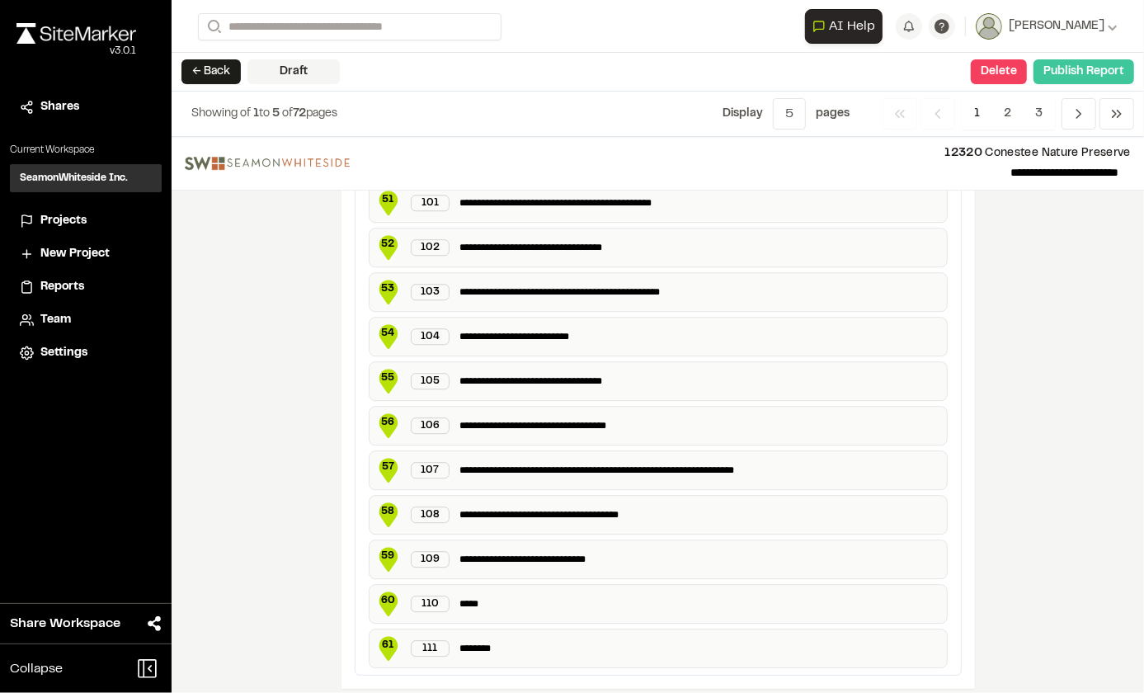
click at [1081, 67] on button "Publish Report" at bounding box center [1084, 71] width 101 height 25
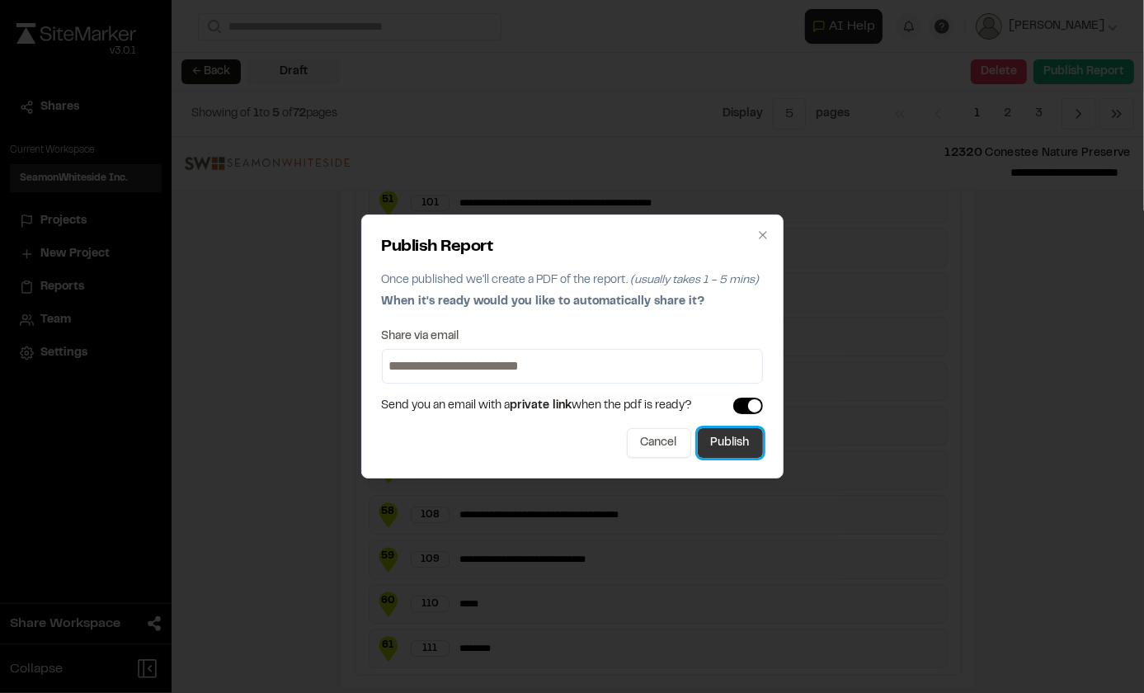
click at [738, 441] on button "Publish" at bounding box center [730, 443] width 65 height 30
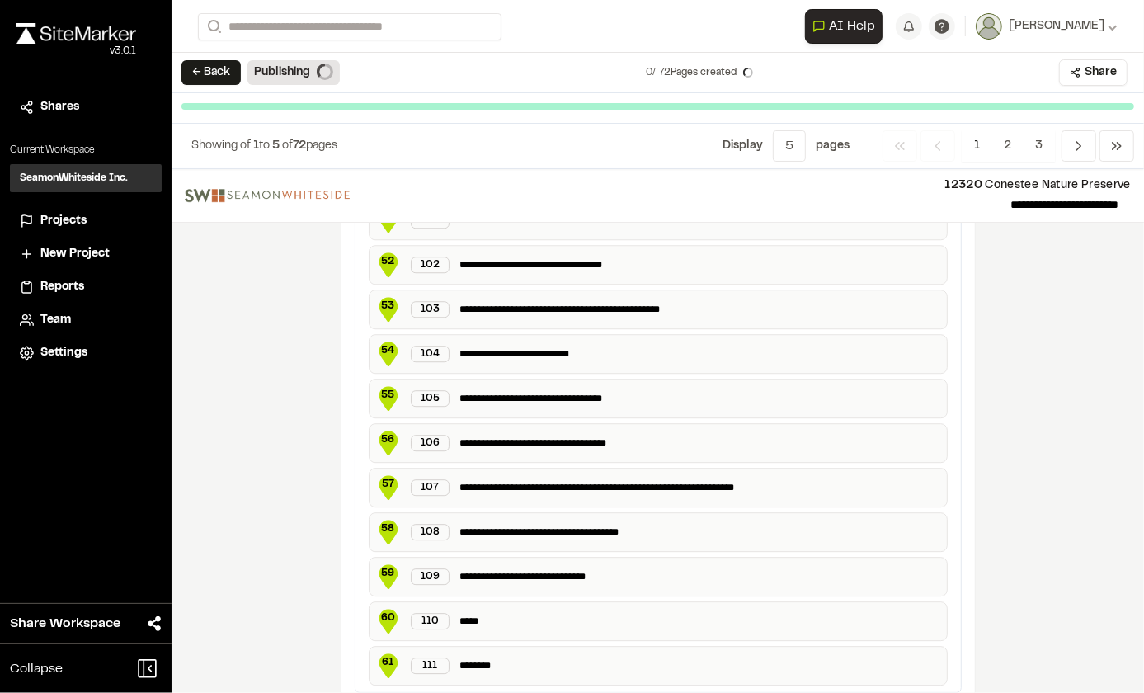
scroll to position [3049, 0]
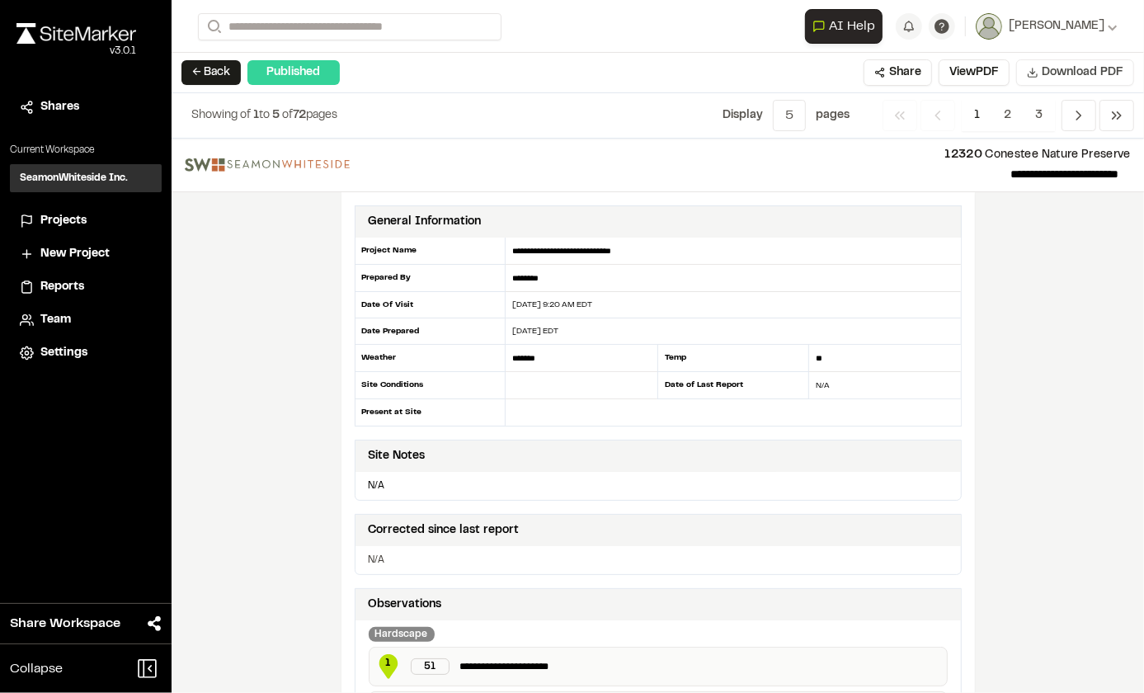
click at [1075, 68] on span "Download PDF" at bounding box center [1083, 73] width 82 height 18
